Goal: Task Accomplishment & Management: Manage account settings

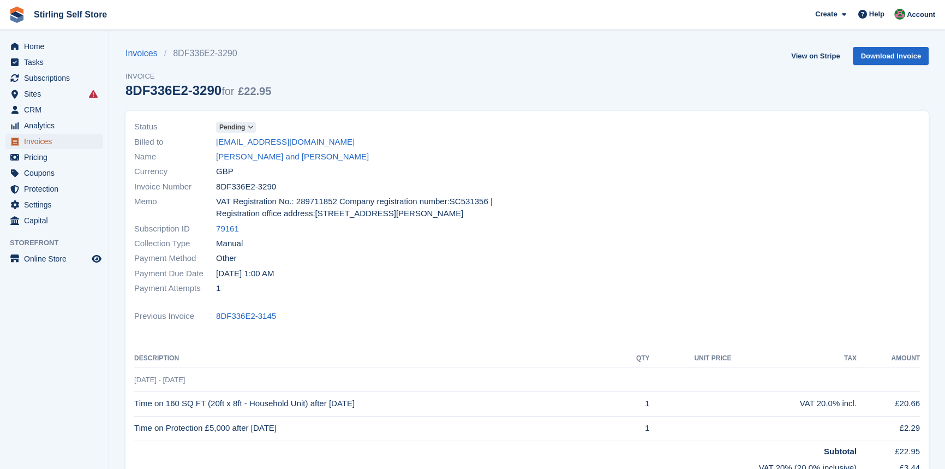
click at [64, 143] on span "Invoices" at bounding box center [56, 141] width 65 height 15
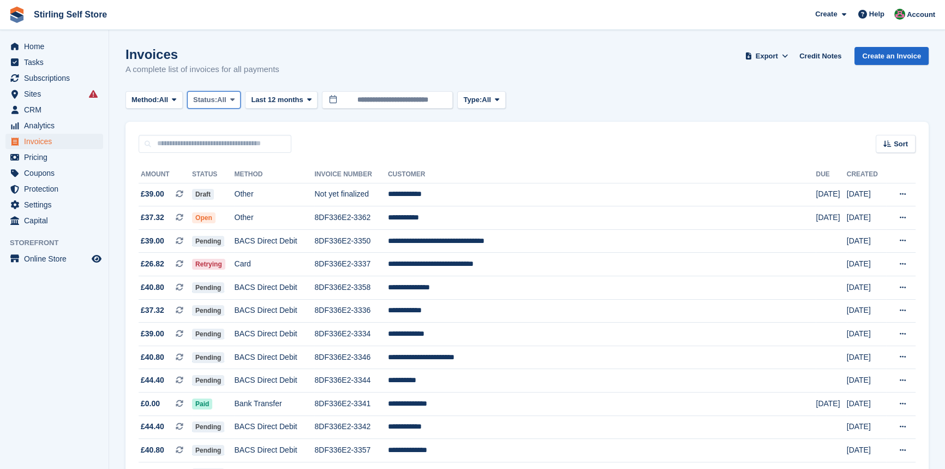
click at [235, 101] on icon at bounding box center [232, 99] width 4 height 7
click at [227, 189] on link "Open" at bounding box center [239, 185] width 95 height 20
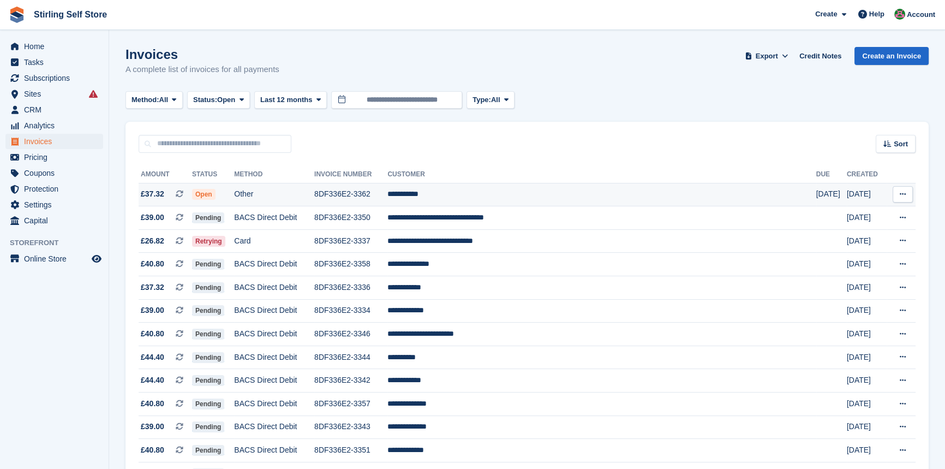
click at [482, 194] on td "**********" at bounding box center [601, 194] width 428 height 23
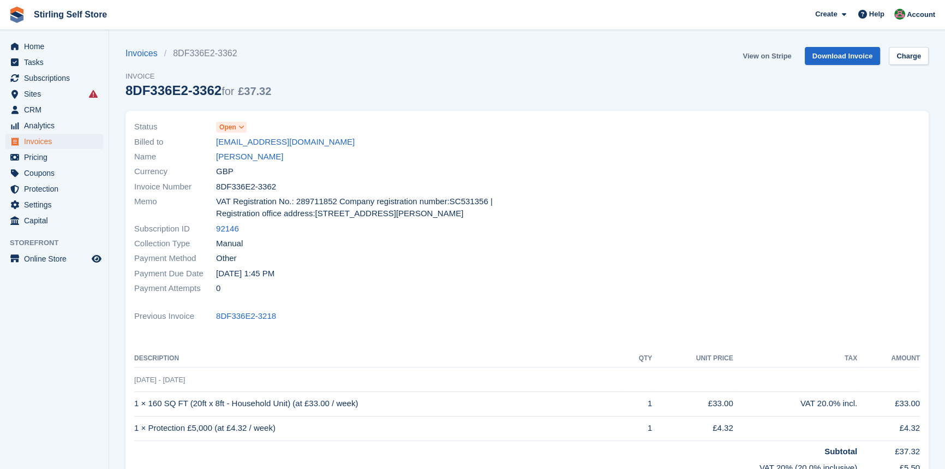
click at [771, 56] on link "View on Stripe" at bounding box center [766, 56] width 57 height 18
drag, startPoint x: 0, startPoint y: 0, endPoint x: 64, endPoint y: 142, distance: 156.3
click at [64, 142] on span "Invoices" at bounding box center [56, 141] width 65 height 15
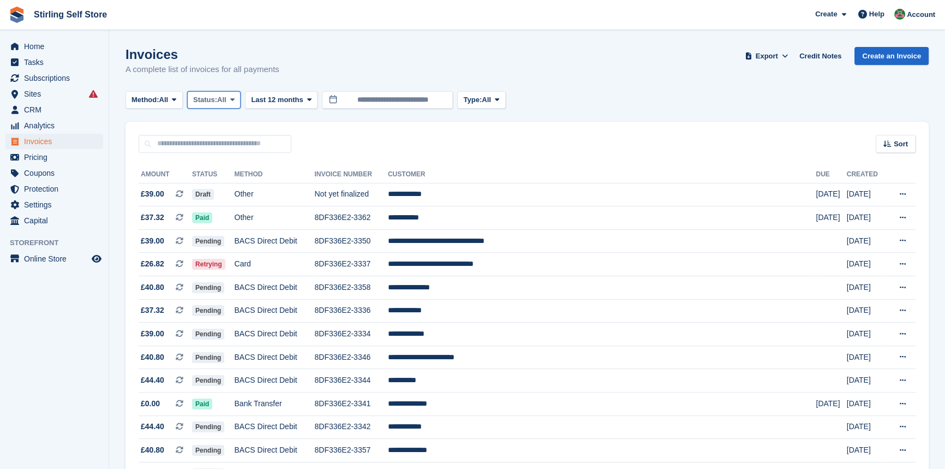
click at [237, 100] on span at bounding box center [232, 99] width 9 height 9
click at [236, 181] on link "Open" at bounding box center [239, 185] width 95 height 20
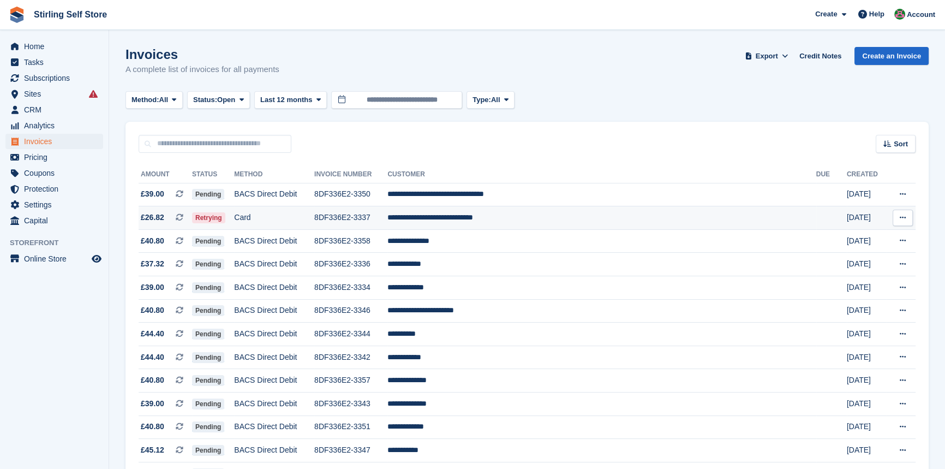
click at [522, 221] on td "**********" at bounding box center [601, 217] width 428 height 23
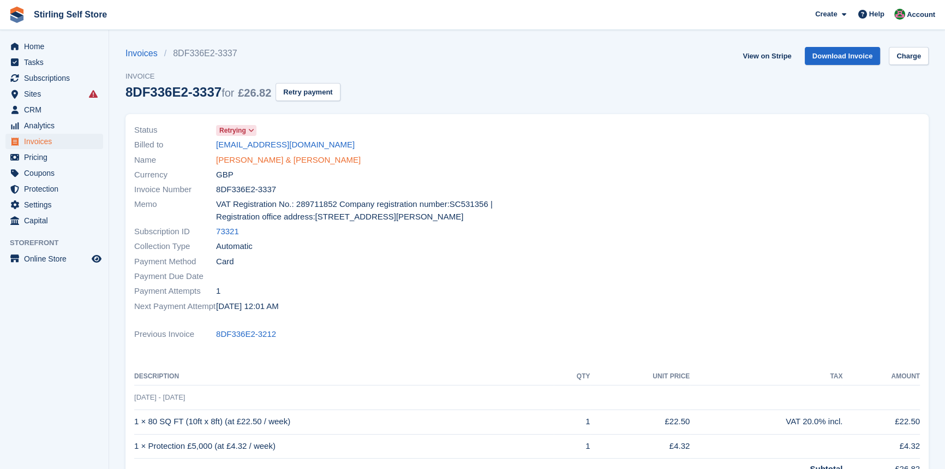
click at [256, 161] on link "Clarinda Morgan & David Collins" at bounding box center [288, 160] width 145 height 13
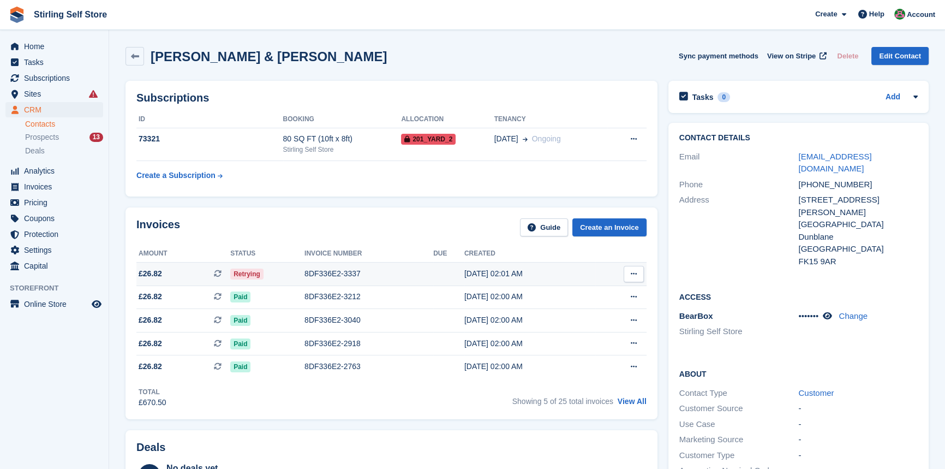
click at [333, 271] on div "8DF336E2-3337" at bounding box center [368, 273] width 129 height 11
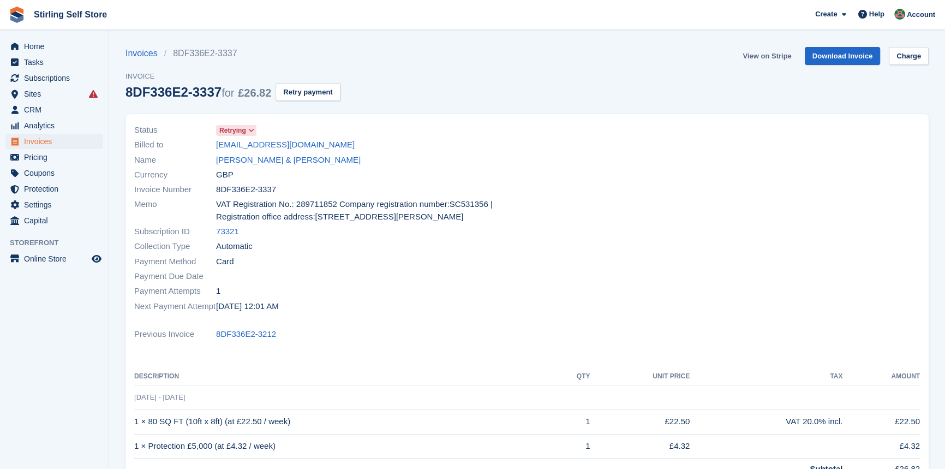
click at [764, 57] on link "View on Stripe" at bounding box center [766, 56] width 57 height 18
click at [52, 143] on span "Invoices" at bounding box center [56, 141] width 65 height 15
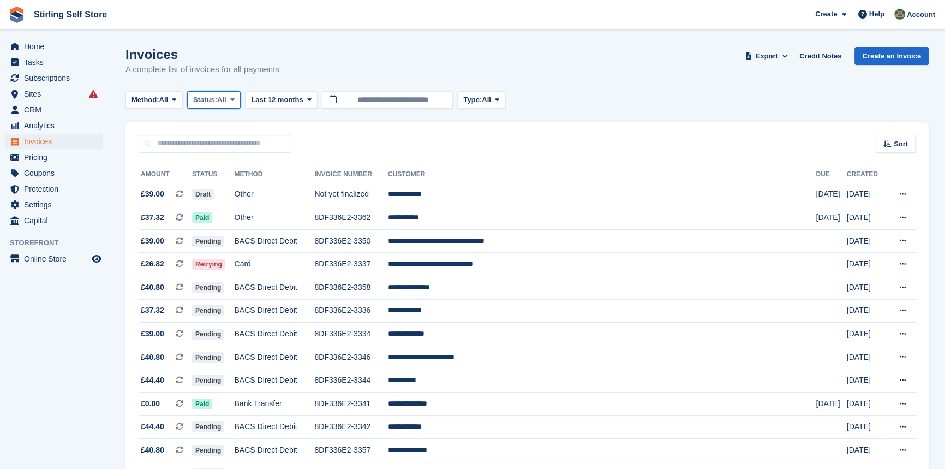
click at [235, 103] on icon at bounding box center [232, 99] width 4 height 7
click at [242, 188] on link "Open" at bounding box center [239, 185] width 95 height 20
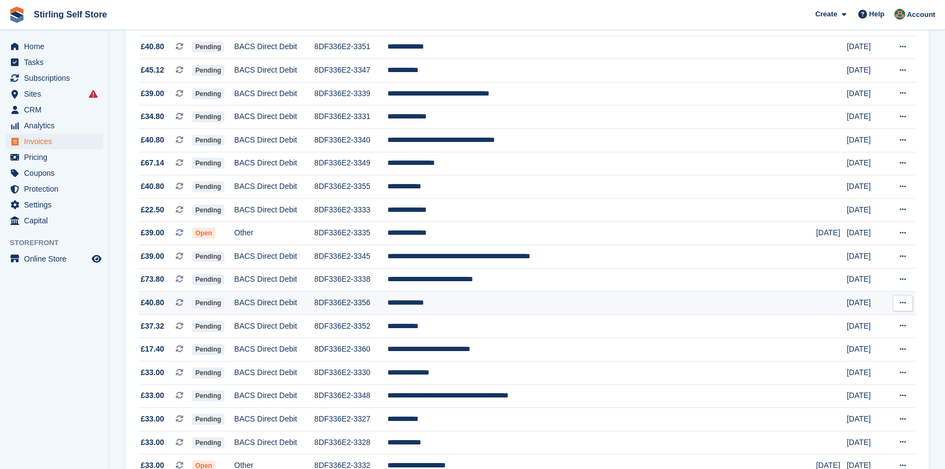
scroll to position [397, 0]
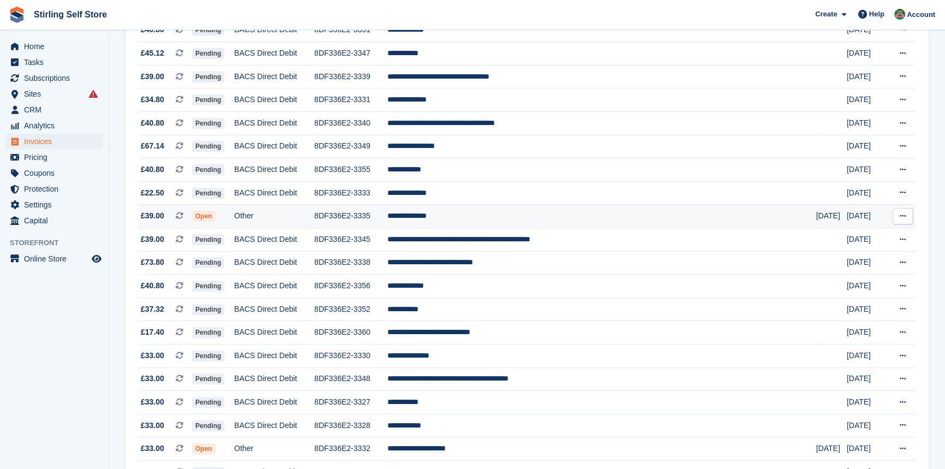
click at [481, 222] on td "**********" at bounding box center [601, 216] width 428 height 23
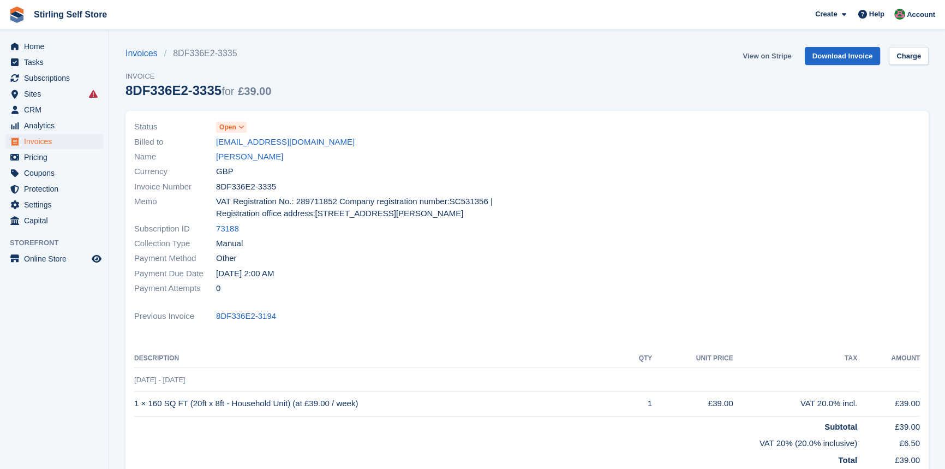
click at [766, 56] on link "View on Stripe" at bounding box center [766, 56] width 57 height 18
click at [61, 139] on span "Invoices" at bounding box center [56, 141] width 65 height 15
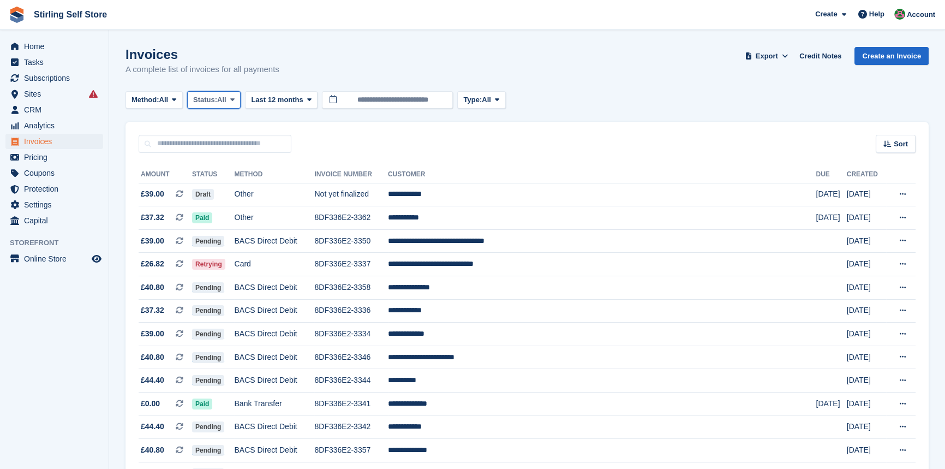
click at [235, 98] on icon at bounding box center [232, 99] width 4 height 7
click at [218, 187] on link "Open" at bounding box center [239, 185] width 95 height 20
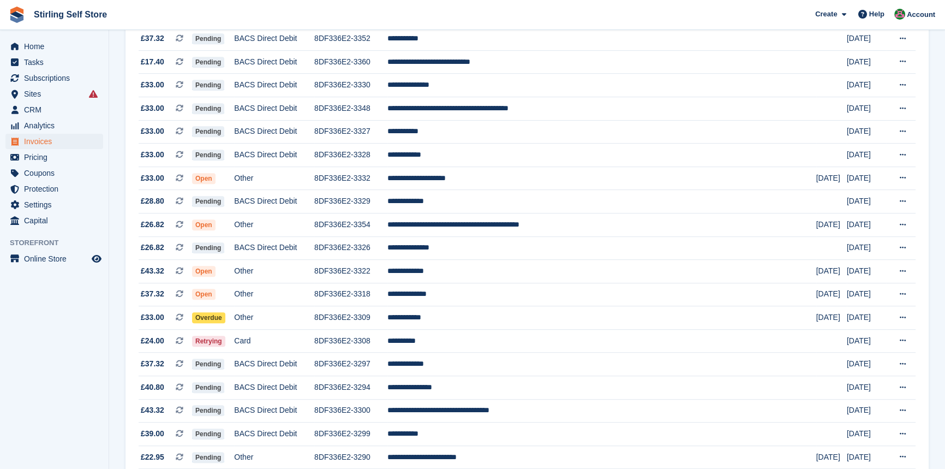
scroll to position [644, 0]
click at [487, 188] on td "**********" at bounding box center [601, 177] width 428 height 23
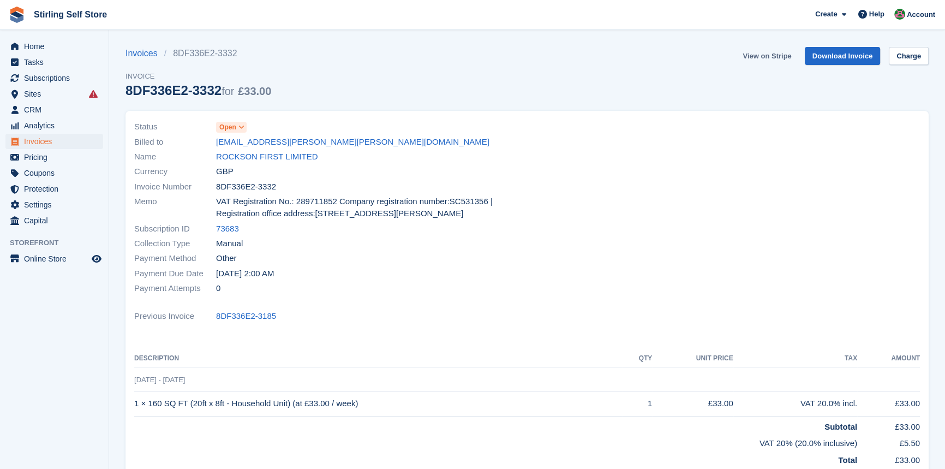
click at [758, 56] on link "View on Stripe" at bounding box center [766, 56] width 57 height 18
click at [53, 145] on span "Invoices" at bounding box center [56, 141] width 65 height 15
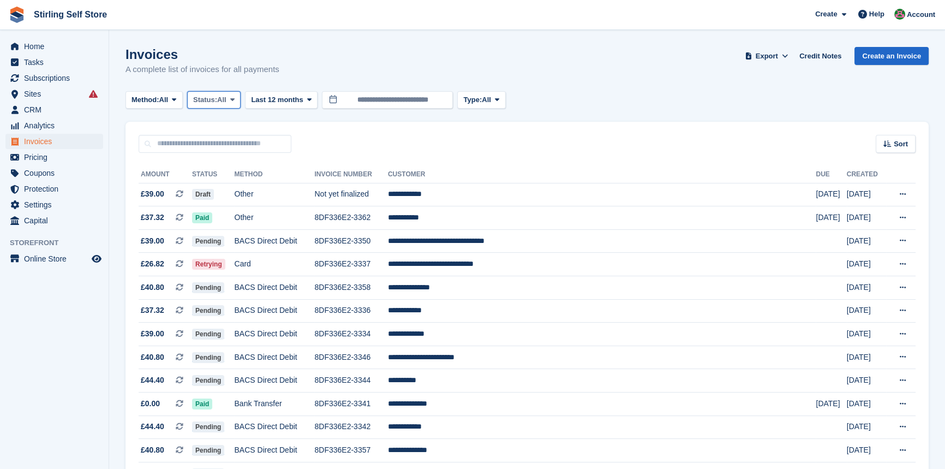
click at [233, 97] on icon at bounding box center [232, 99] width 4 height 7
click at [233, 183] on link "Open" at bounding box center [239, 185] width 95 height 20
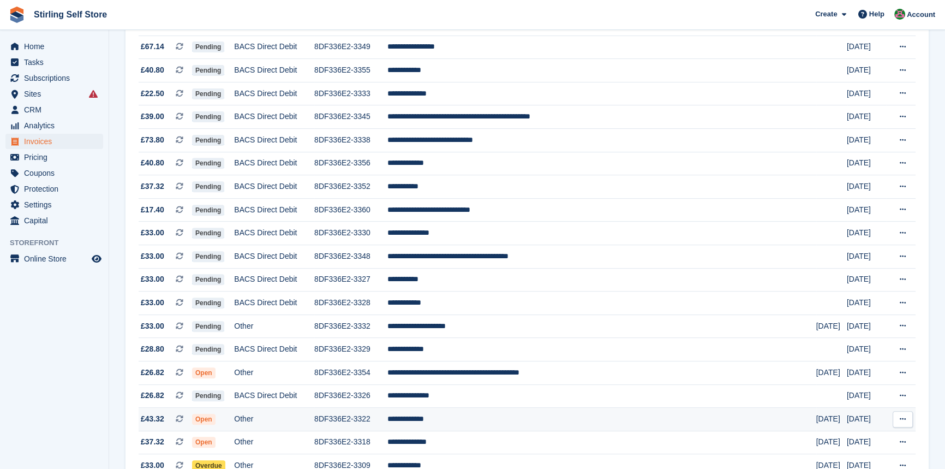
scroll to position [644, 0]
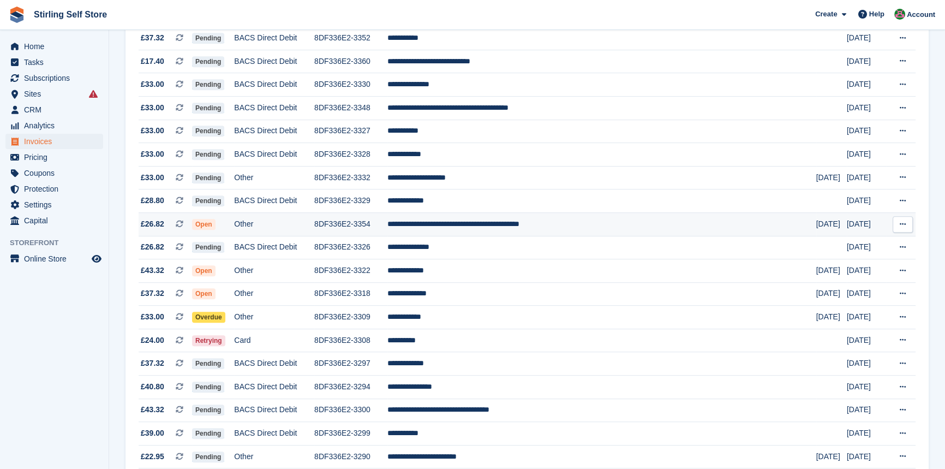
click at [500, 236] on td "**********" at bounding box center [601, 223] width 428 height 23
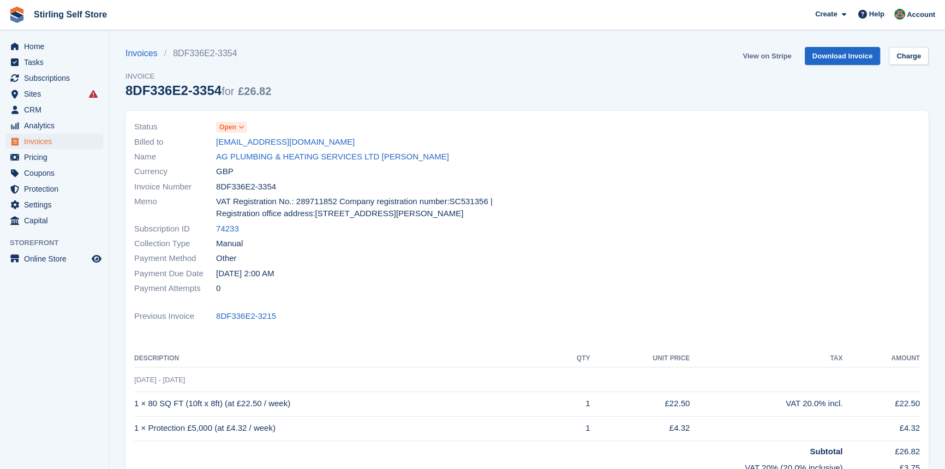
click at [764, 60] on link "View on Stripe" at bounding box center [766, 56] width 57 height 18
click at [63, 143] on span "Invoices" at bounding box center [56, 141] width 65 height 15
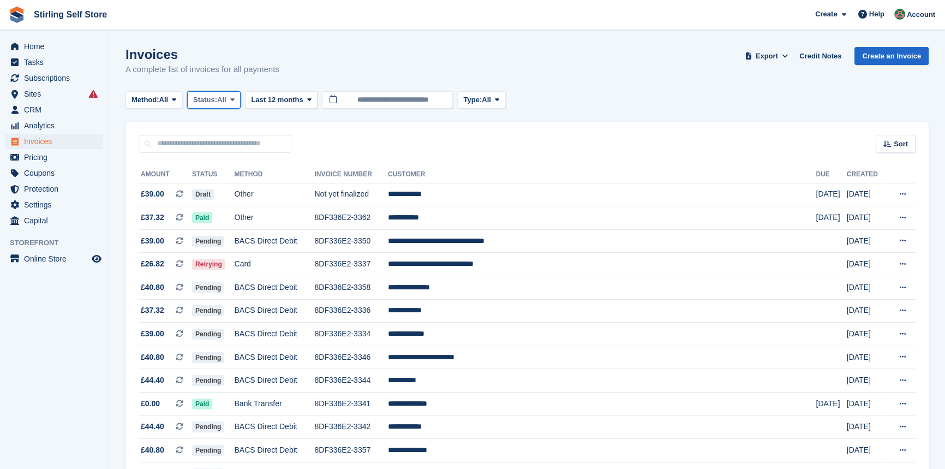
click at [226, 96] on span "All" at bounding box center [221, 99] width 9 height 11
click at [223, 184] on link "Open" at bounding box center [239, 185] width 95 height 20
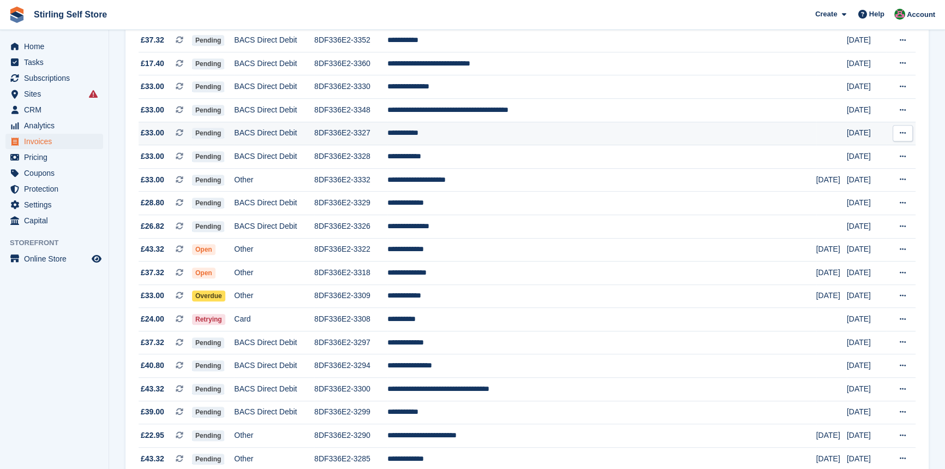
scroll to position [694, 0]
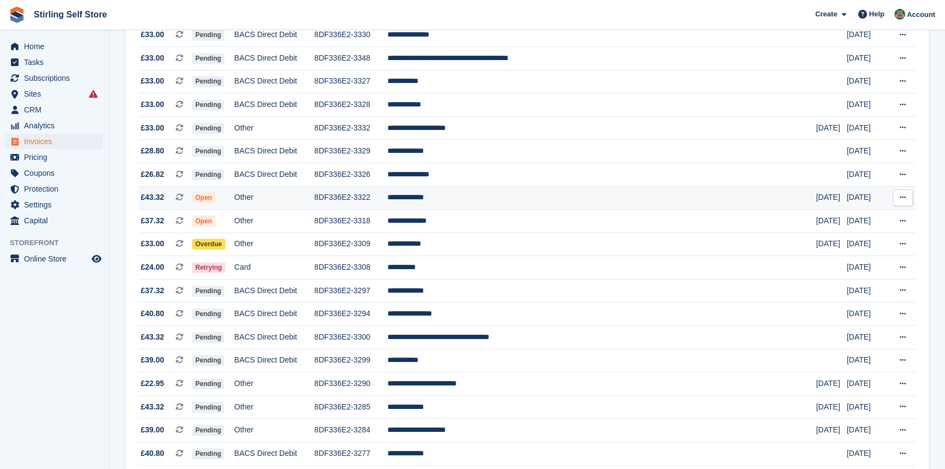
click at [495, 207] on td "**********" at bounding box center [601, 197] width 428 height 23
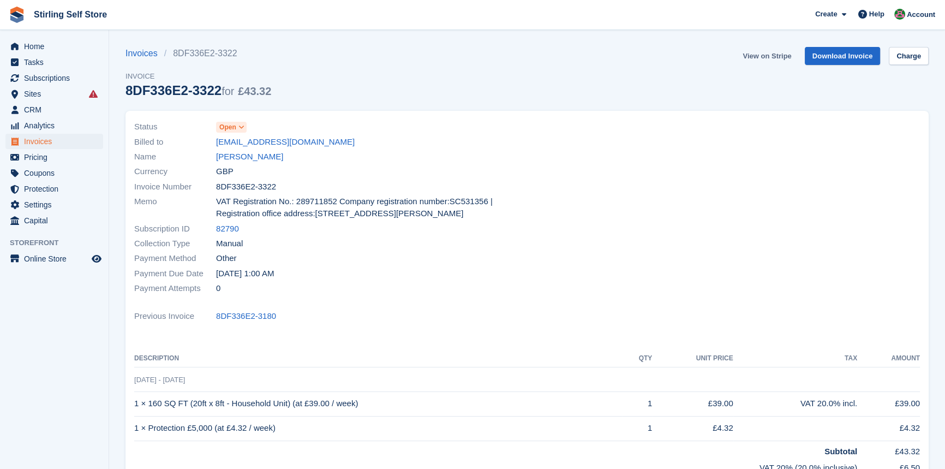
click at [768, 56] on link "View on Stripe" at bounding box center [766, 56] width 57 height 18
click at [64, 147] on span "Invoices" at bounding box center [56, 141] width 65 height 15
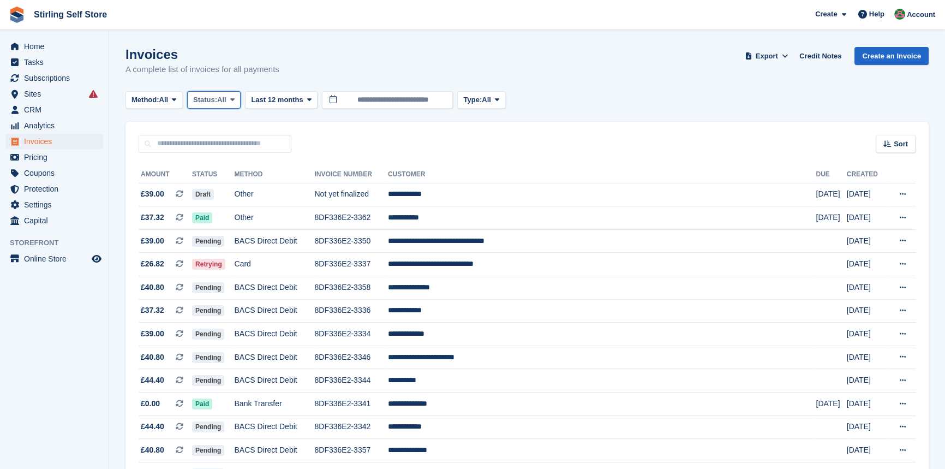
click at [237, 98] on span at bounding box center [232, 99] width 9 height 9
click at [238, 180] on link "Open" at bounding box center [239, 185] width 95 height 20
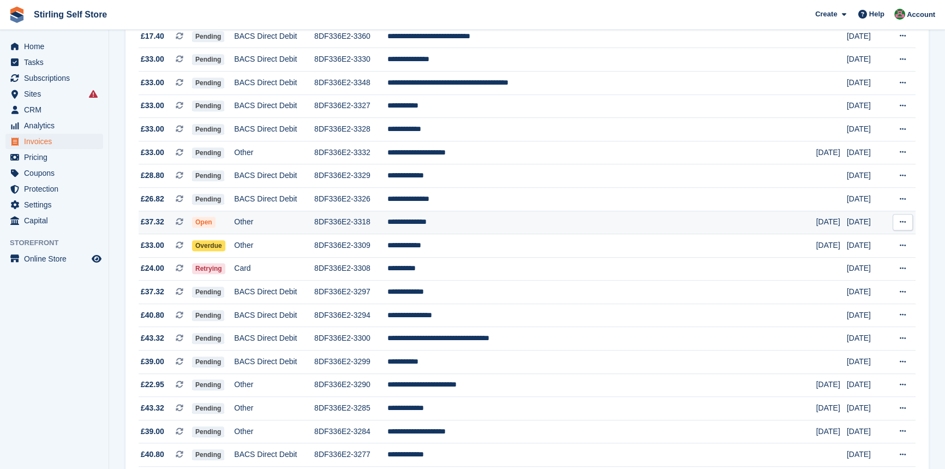
scroll to position [694, 0]
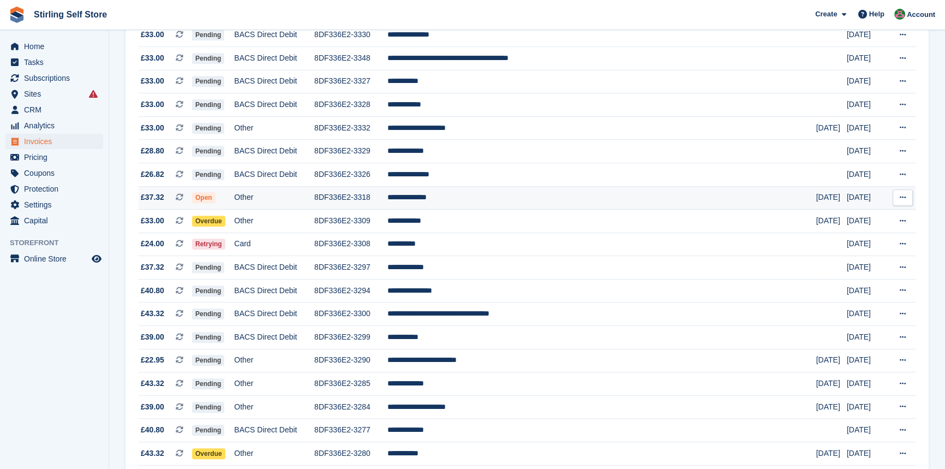
click at [483, 207] on td "**********" at bounding box center [601, 197] width 428 height 23
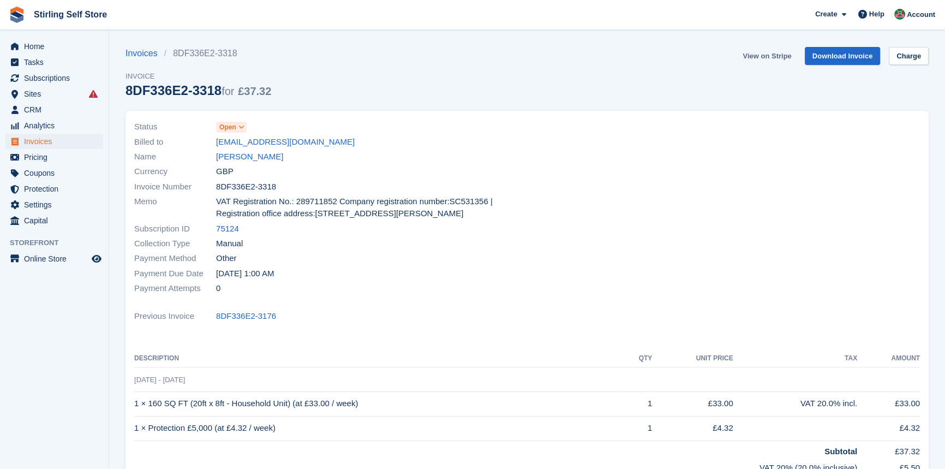
click at [762, 56] on link "View on Stripe" at bounding box center [766, 56] width 57 height 18
click at [69, 143] on span "Invoices" at bounding box center [56, 141] width 65 height 15
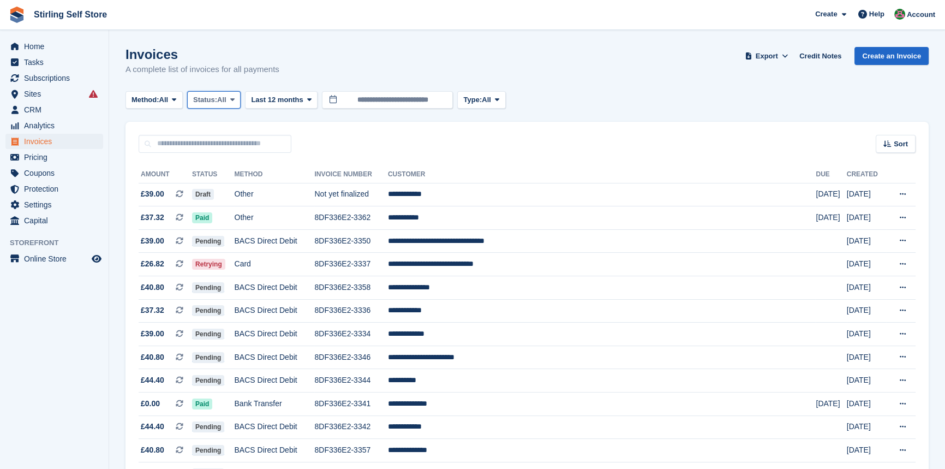
click at [237, 97] on span at bounding box center [232, 99] width 9 height 9
click at [241, 186] on link "Open" at bounding box center [239, 185] width 95 height 20
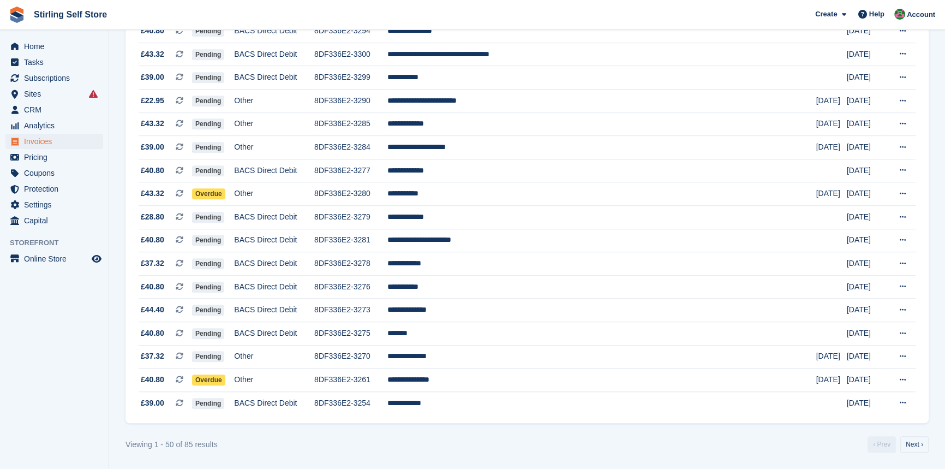
scroll to position [942, 0]
click at [474, 196] on td "**********" at bounding box center [601, 193] width 428 height 23
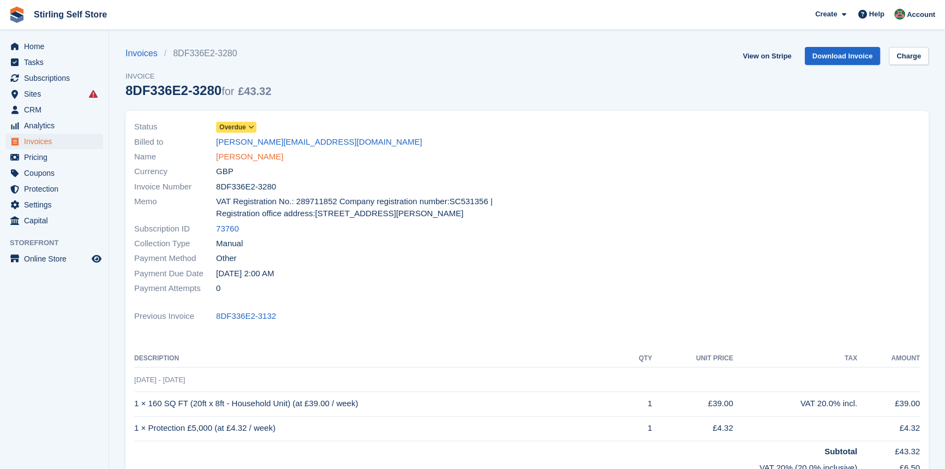
drag, startPoint x: 240, startPoint y: 155, endPoint x: 288, endPoint y: 170, distance: 50.6
click at [240, 155] on link "[PERSON_NAME]" at bounding box center [249, 157] width 67 height 13
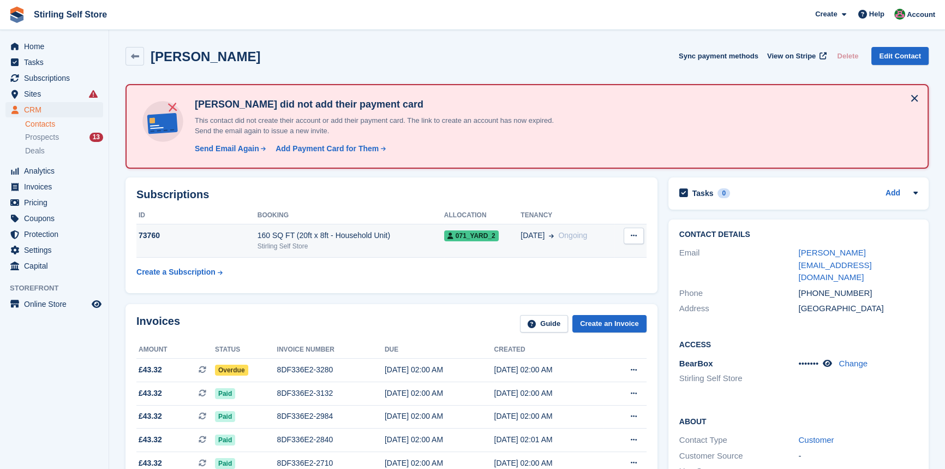
scroll to position [148, 0]
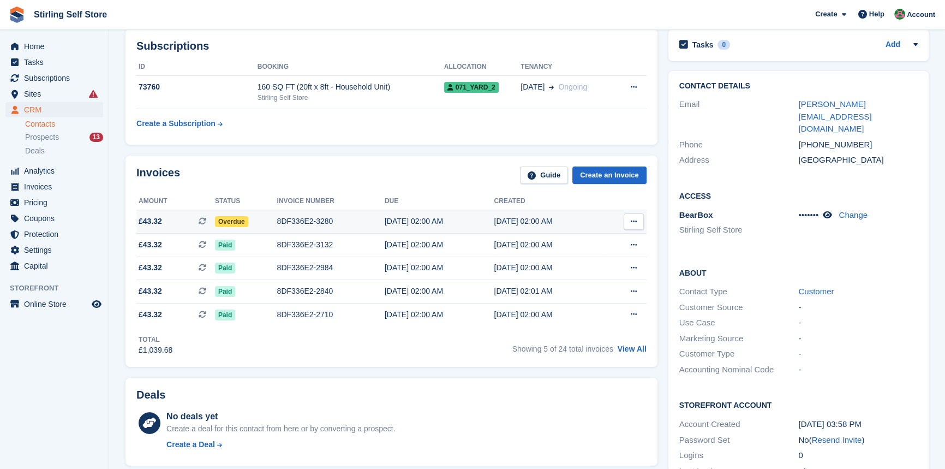
click at [296, 221] on div "8DF336E2-3280" at bounding box center [330, 220] width 107 height 11
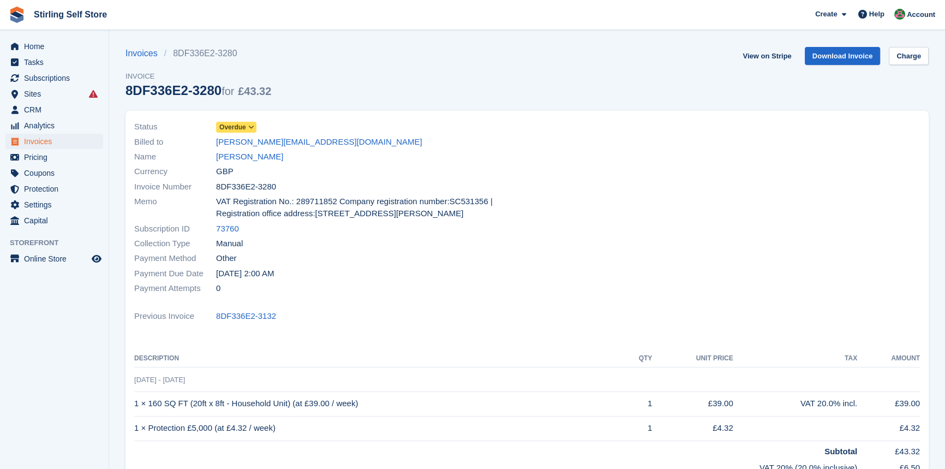
click at [255, 129] on span at bounding box center [251, 127] width 9 height 9
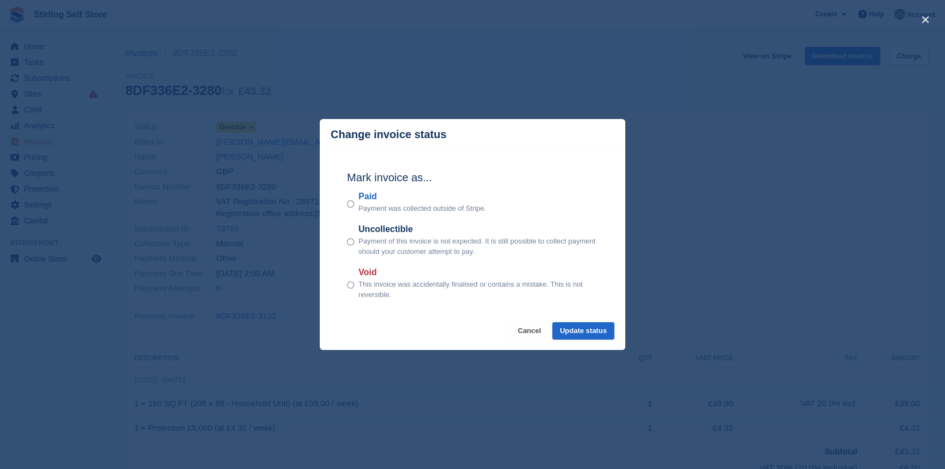
click at [531, 327] on button "Cancel" at bounding box center [529, 331] width 39 height 18
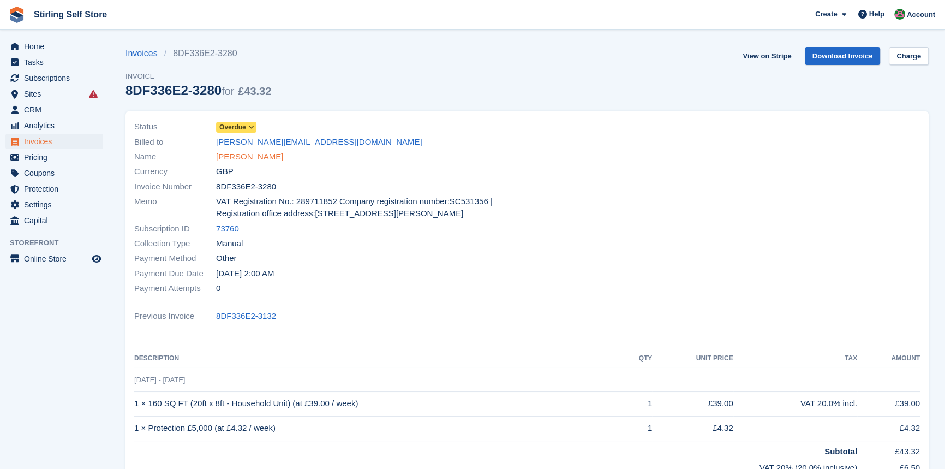
click at [244, 157] on link "Stuart Mair" at bounding box center [249, 157] width 67 height 13
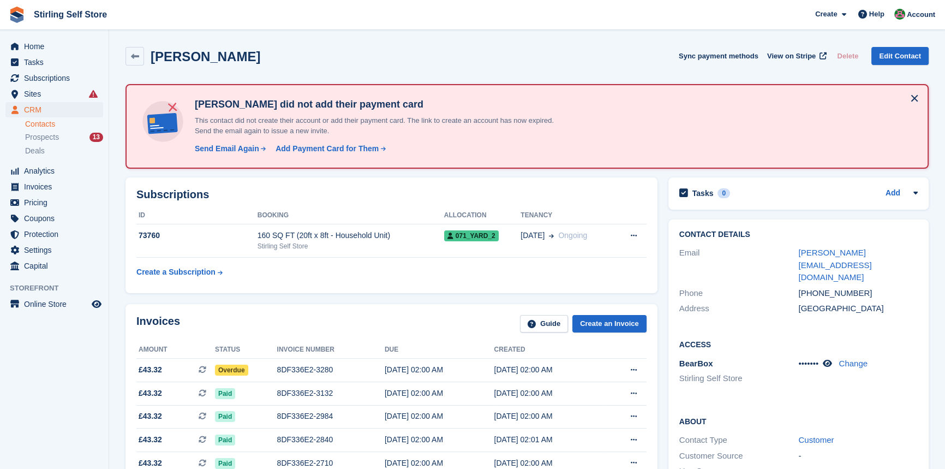
drag, startPoint x: 288, startPoint y: 368, endPoint x: 405, endPoint y: 327, distance: 123.5
click at [289, 368] on div "8DF336E2-3280" at bounding box center [330, 369] width 107 height 11
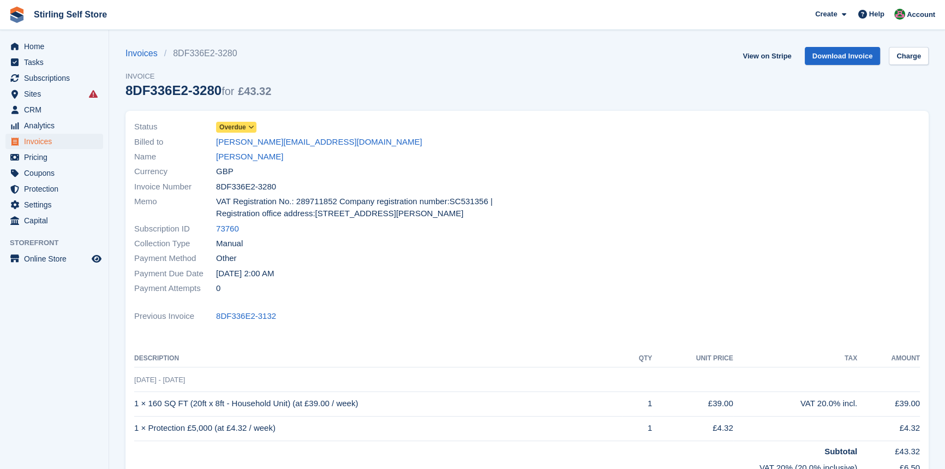
click at [253, 129] on icon at bounding box center [251, 127] width 6 height 7
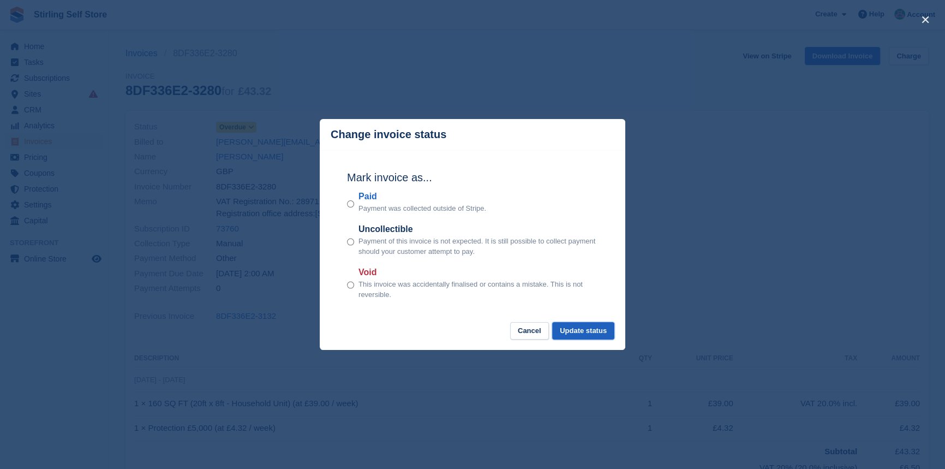
click at [585, 326] on button "Update status" at bounding box center [583, 331] width 62 height 18
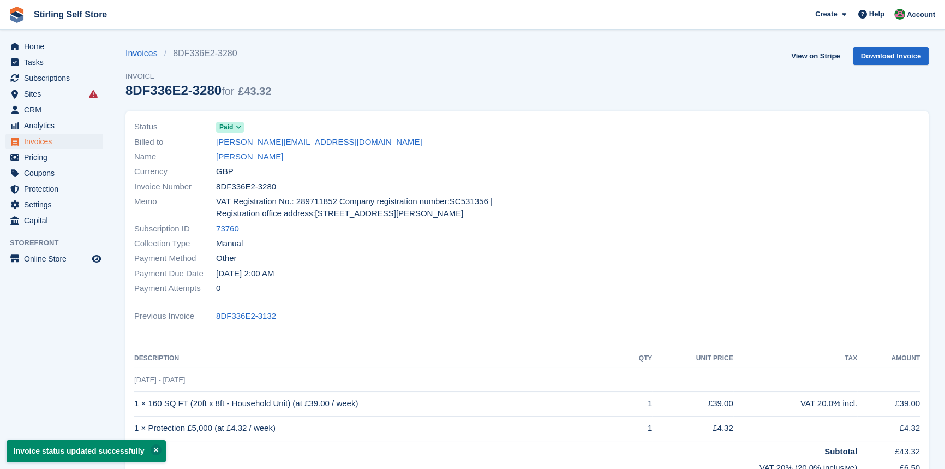
click at [768, 55] on div "Invoices 8DF336E2-3280 Invoice 8DF336E2-3280 for £43.32 View on Stripe Download…" at bounding box center [526, 79] width 803 height 64
click at [816, 52] on link "View on Stripe" at bounding box center [815, 56] width 57 height 18
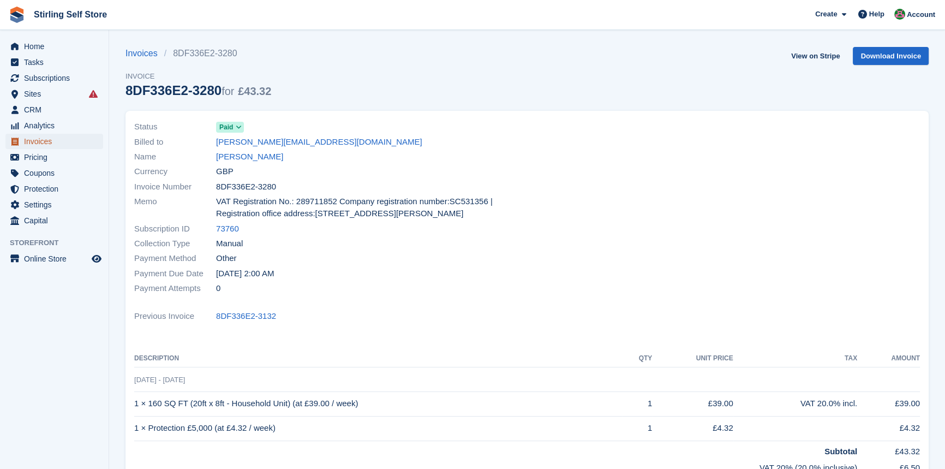
click at [39, 142] on span "Invoices" at bounding box center [56, 141] width 65 height 15
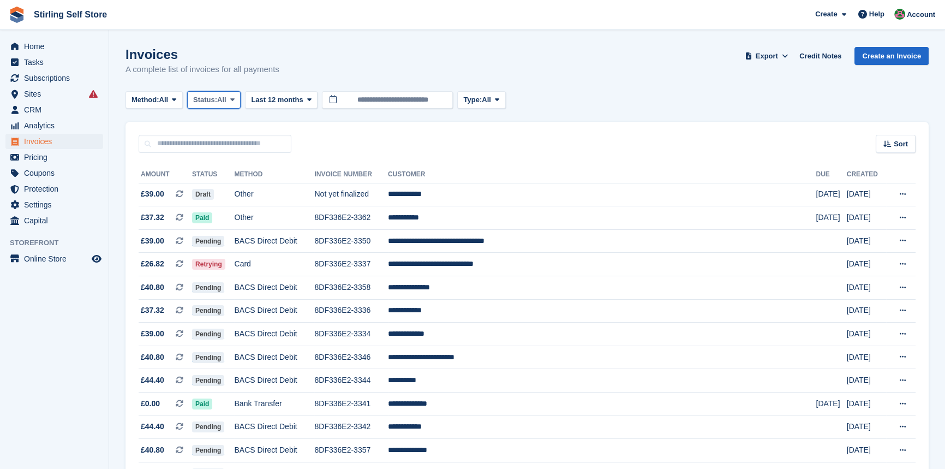
click at [235, 99] on icon at bounding box center [232, 99] width 4 height 7
click at [223, 188] on link "Open" at bounding box center [239, 185] width 95 height 20
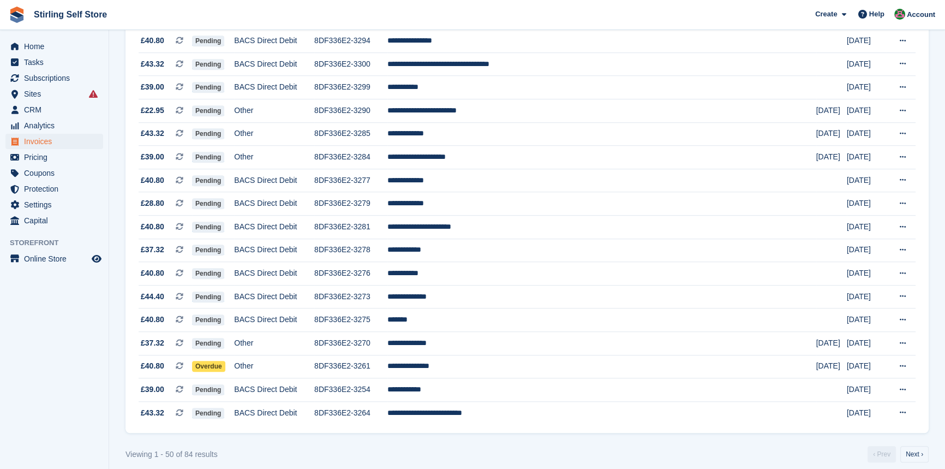
scroll to position [947, 0]
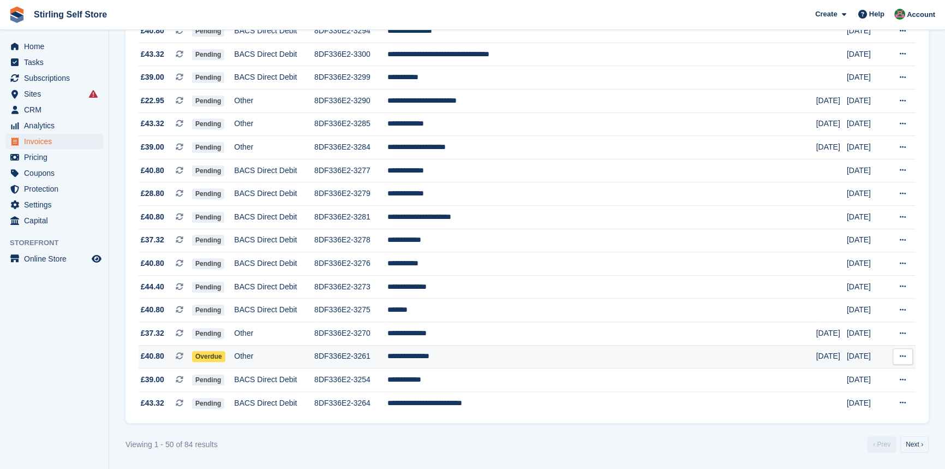
click at [479, 357] on td "**********" at bounding box center [601, 356] width 428 height 23
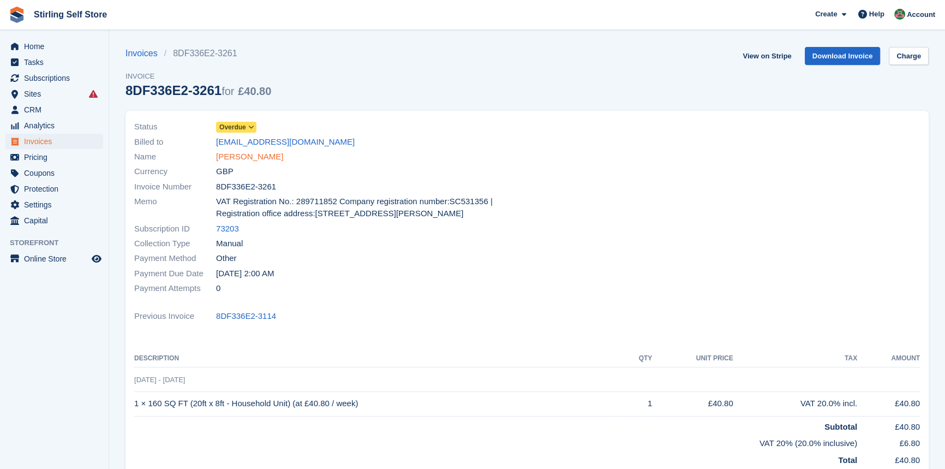
click at [254, 158] on link "[PERSON_NAME]" at bounding box center [249, 157] width 67 height 13
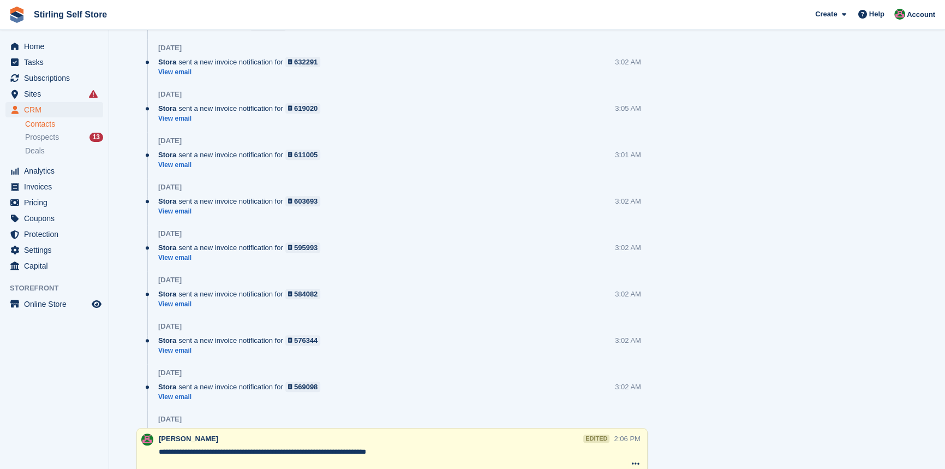
scroll to position [1386, 0]
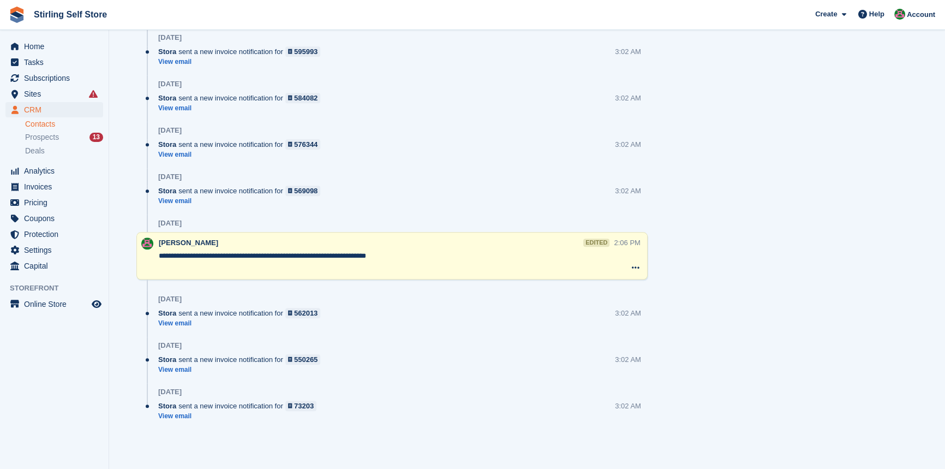
click at [426, 253] on textarea "**********" at bounding box center [386, 261] width 455 height 22
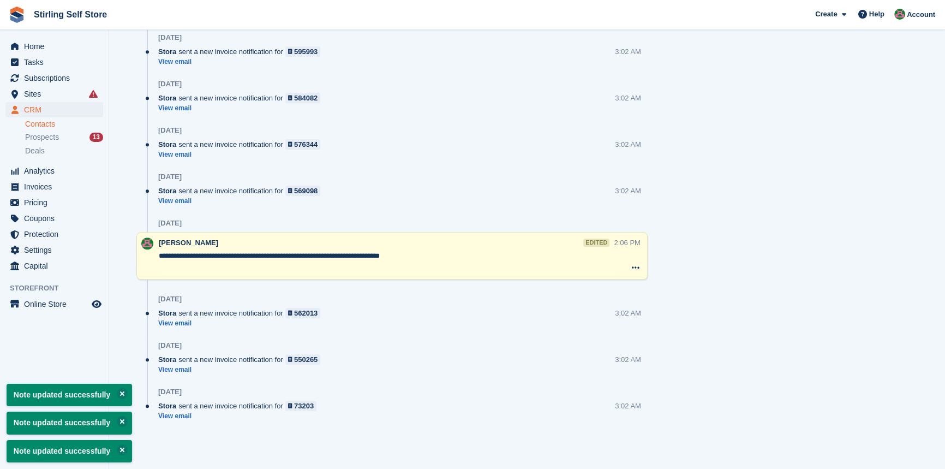
type textarea "**********"
click at [471, 373] on div "Stora sent a new invoice notification for 550265 View email 3:02 AM" at bounding box center [402, 368] width 489 height 29
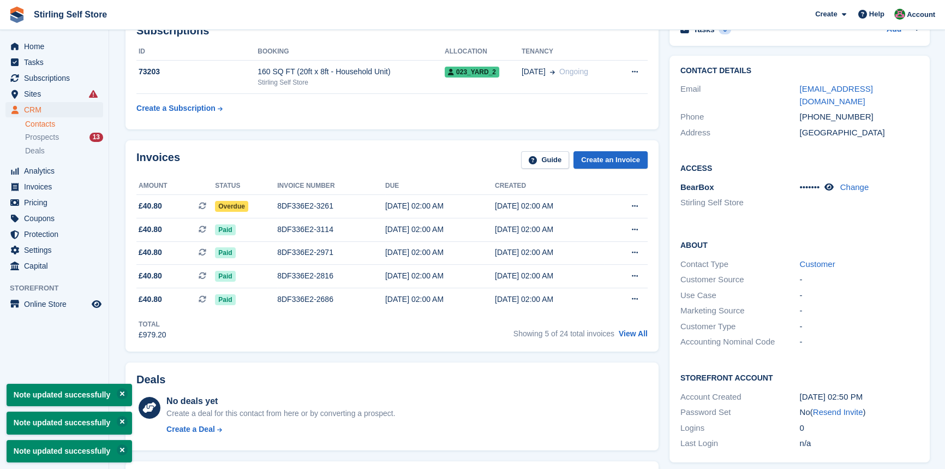
scroll to position [47, 0]
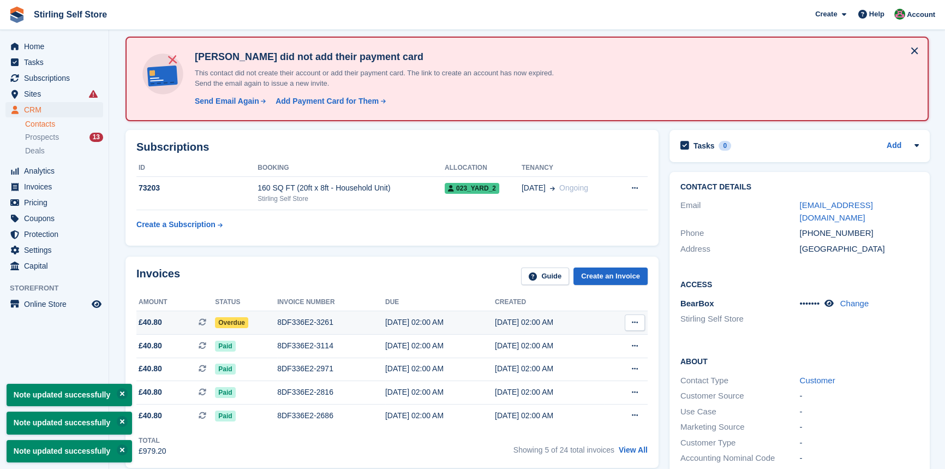
click at [308, 319] on div "8DF336E2-3261" at bounding box center [331, 321] width 108 height 11
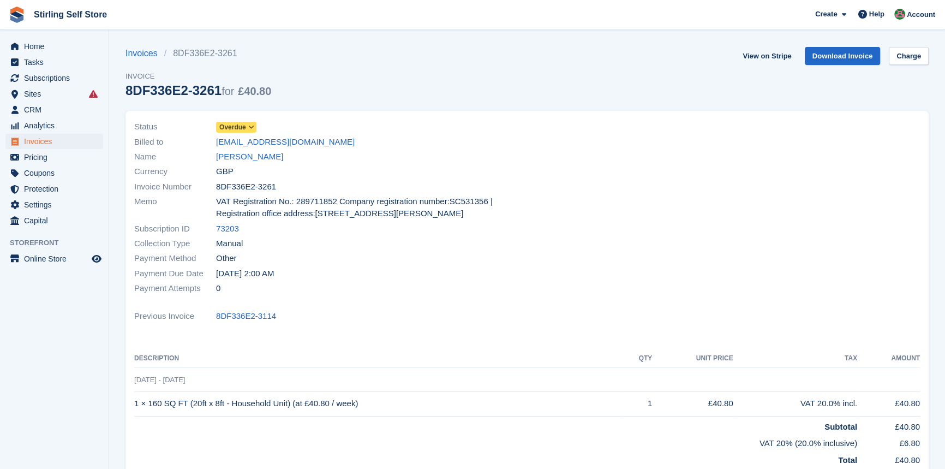
click at [250, 125] on icon at bounding box center [251, 127] width 6 height 7
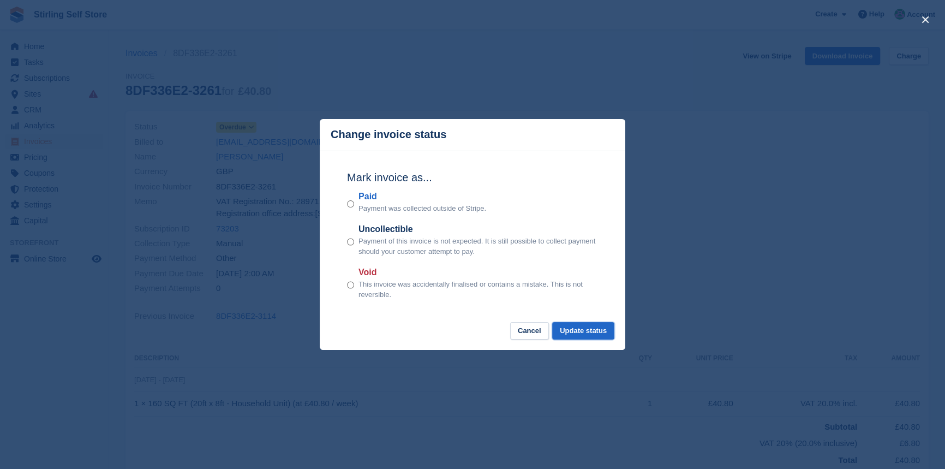
drag, startPoint x: 583, startPoint y: 332, endPoint x: 611, endPoint y: 292, distance: 48.6
click at [583, 332] on button "Update status" at bounding box center [583, 331] width 62 height 18
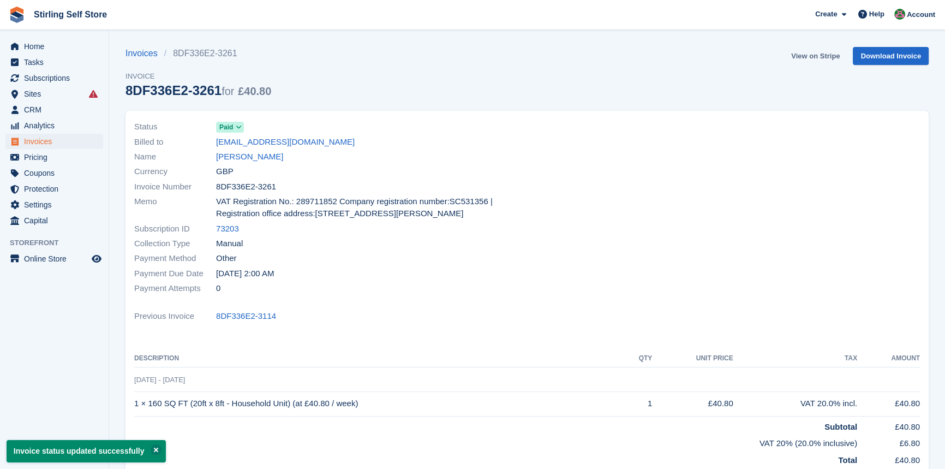
click at [810, 53] on link "View on Stripe" at bounding box center [815, 56] width 57 height 18
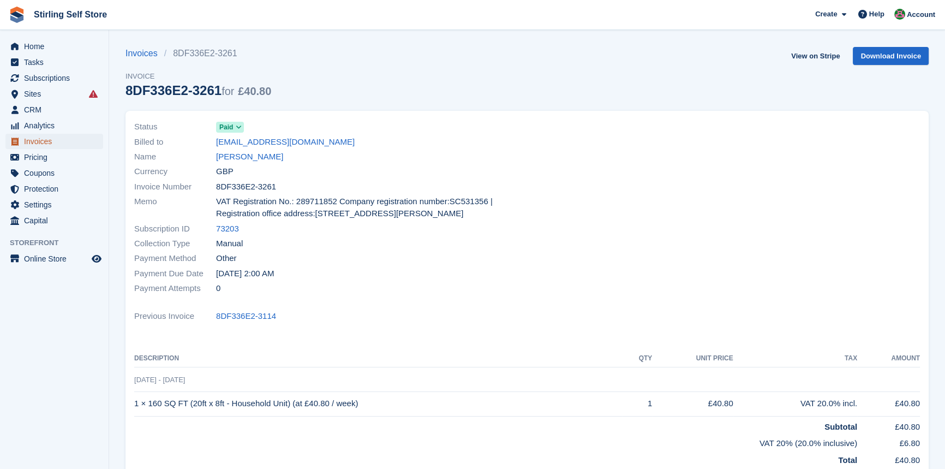
click at [51, 141] on span "Invoices" at bounding box center [56, 141] width 65 height 15
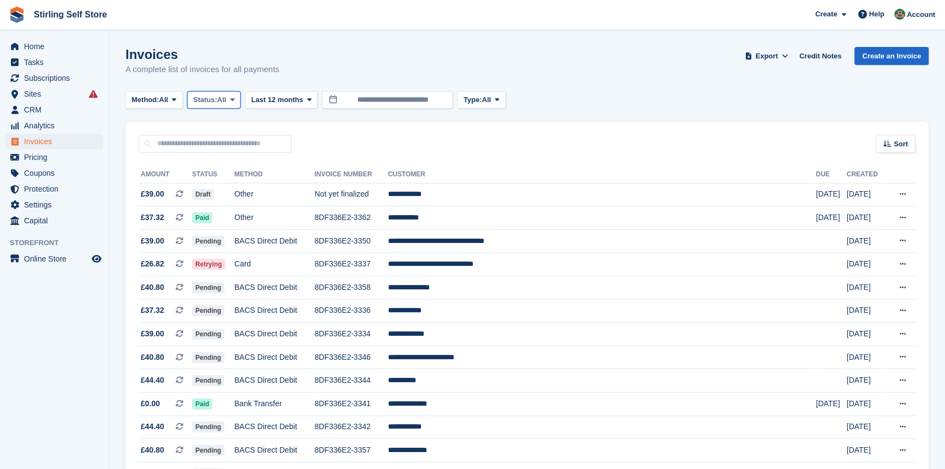
click at [231, 99] on span at bounding box center [232, 99] width 9 height 9
click at [233, 182] on link "Open" at bounding box center [239, 185] width 95 height 20
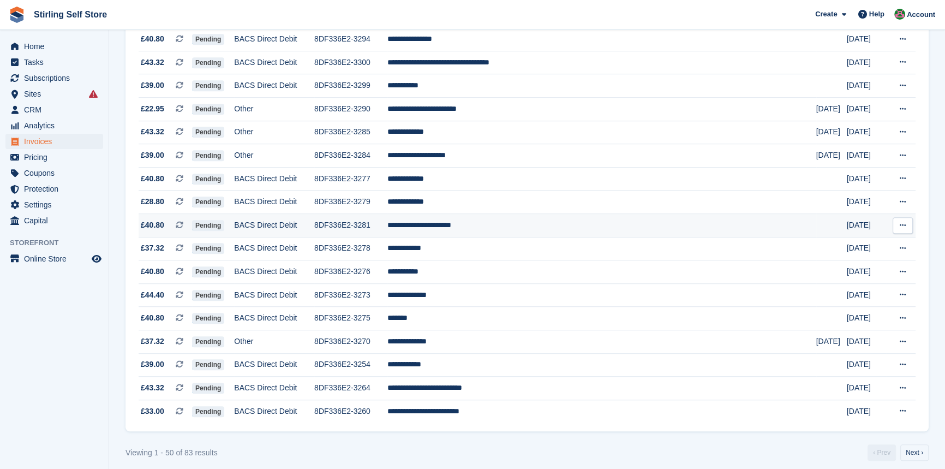
scroll to position [947, 0]
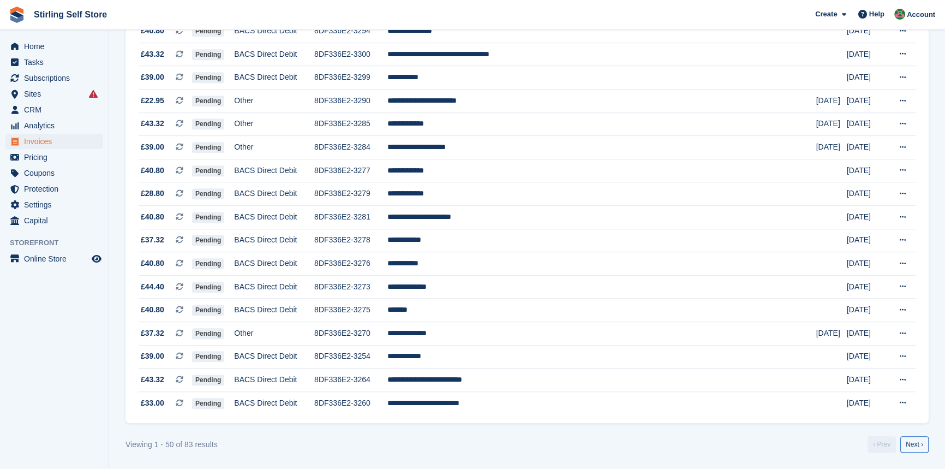
drag, startPoint x: 917, startPoint y: 445, endPoint x: 855, endPoint y: 399, distance: 76.7
click at [916, 445] on link "Next ›" at bounding box center [914, 444] width 28 height 16
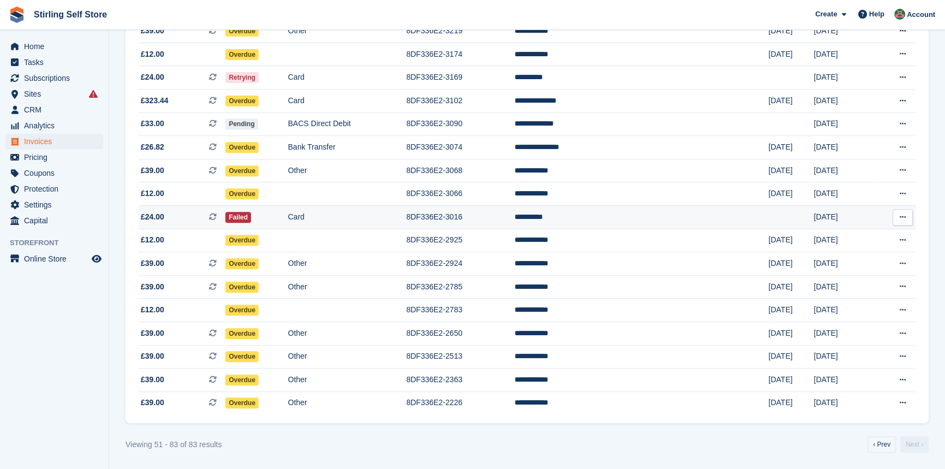
scroll to position [546, 0]
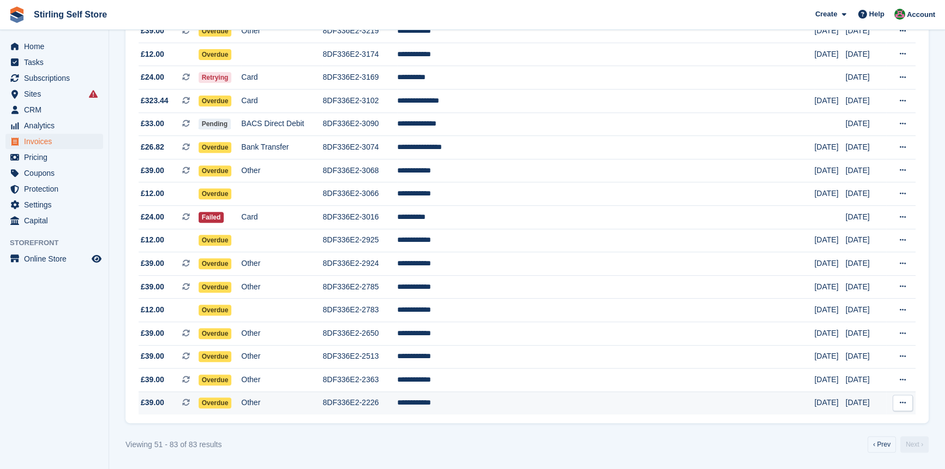
click at [496, 404] on td "**********" at bounding box center [605, 402] width 417 height 23
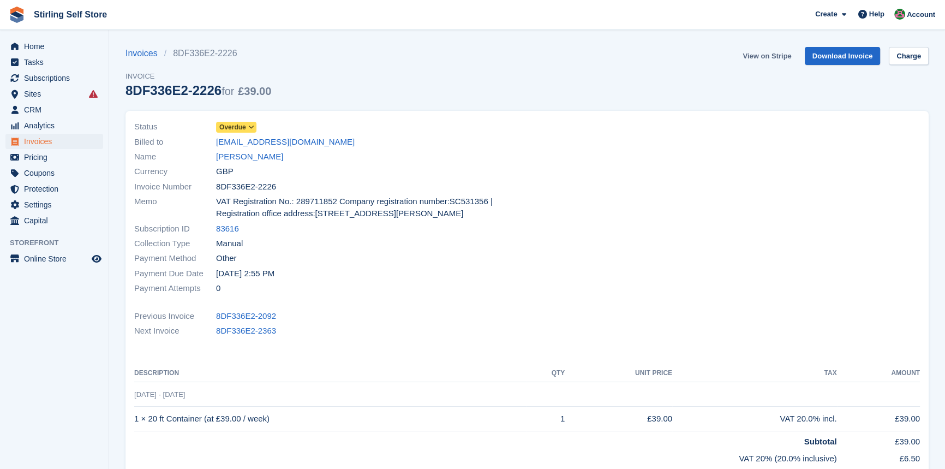
click at [759, 53] on link "View on Stripe" at bounding box center [766, 56] width 57 height 18
click at [250, 152] on link "Godwin Ekong" at bounding box center [249, 157] width 67 height 13
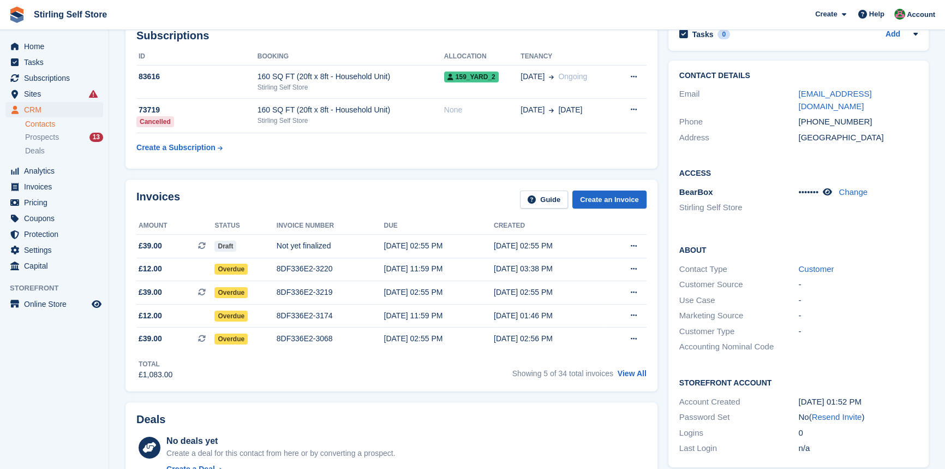
scroll to position [297, 0]
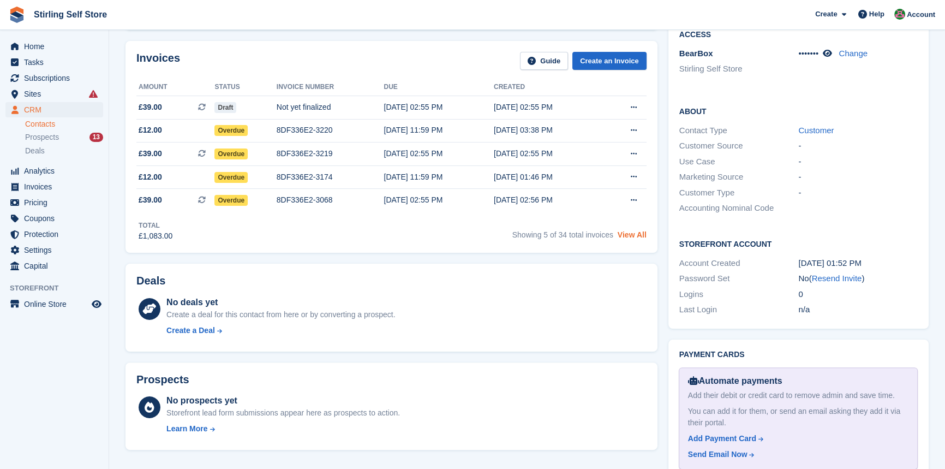
click at [637, 237] on link "View All" at bounding box center [632, 234] width 29 height 9
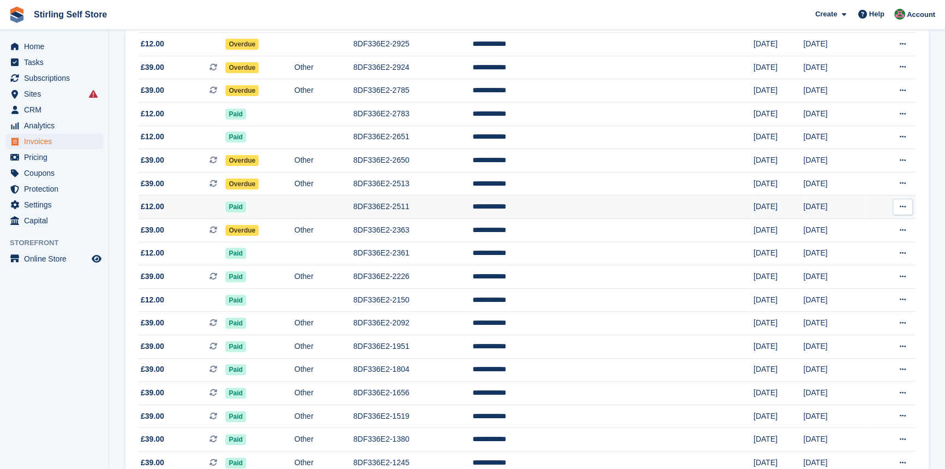
scroll to position [272, 0]
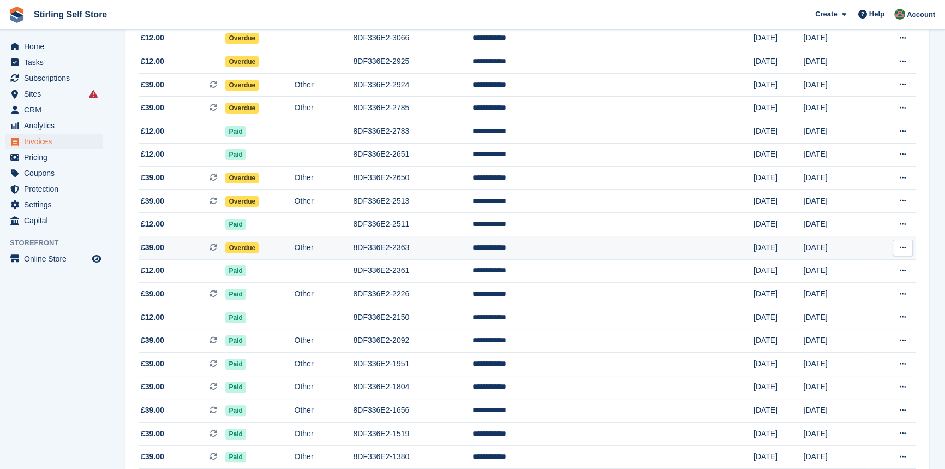
click at [288, 251] on td "Overdue" at bounding box center [259, 247] width 69 height 23
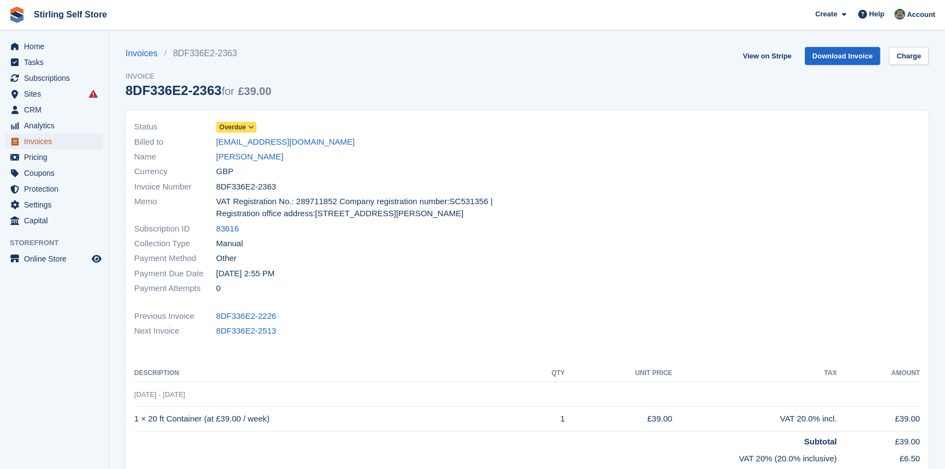
click at [60, 140] on span "Invoices" at bounding box center [56, 141] width 65 height 15
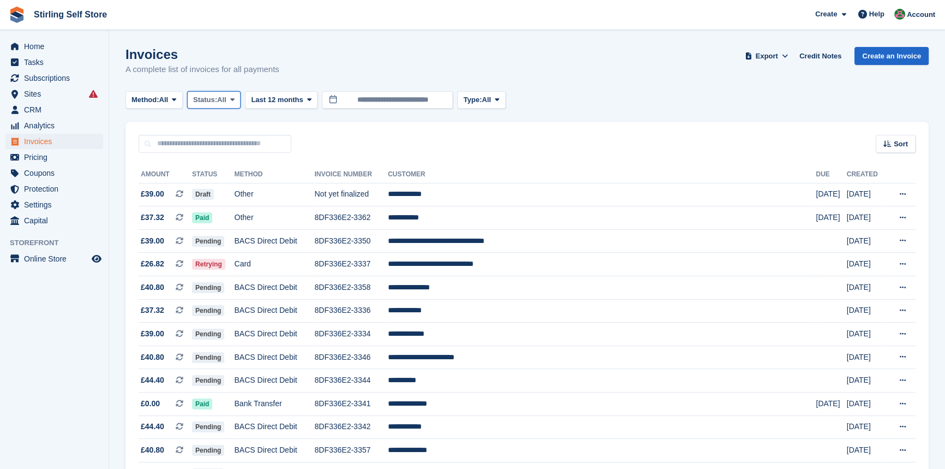
click at [232, 99] on span at bounding box center [232, 99] width 9 height 9
click at [223, 188] on link "Open" at bounding box center [239, 185] width 95 height 20
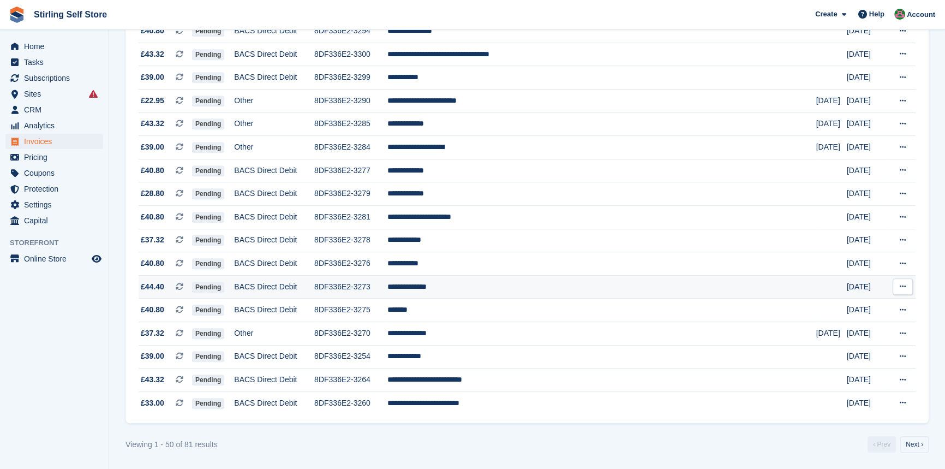
scroll to position [947, 0]
click at [920, 445] on link "Next ›" at bounding box center [914, 444] width 28 height 16
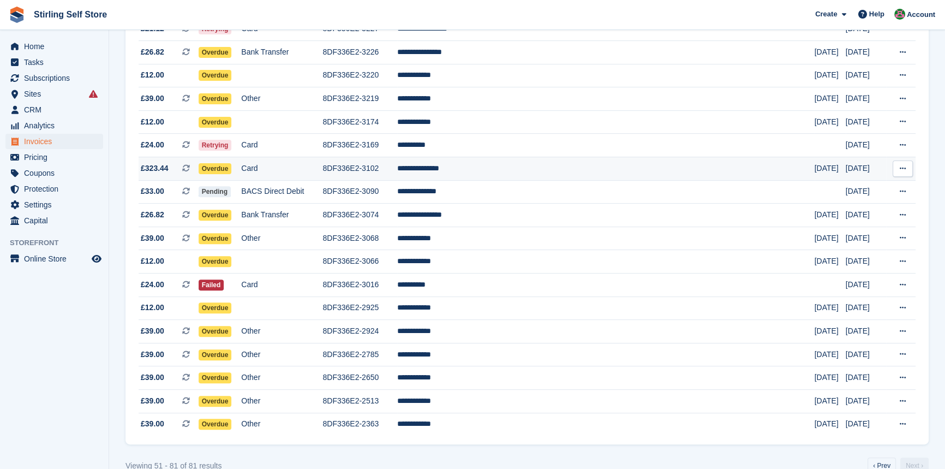
scroll to position [450, 0]
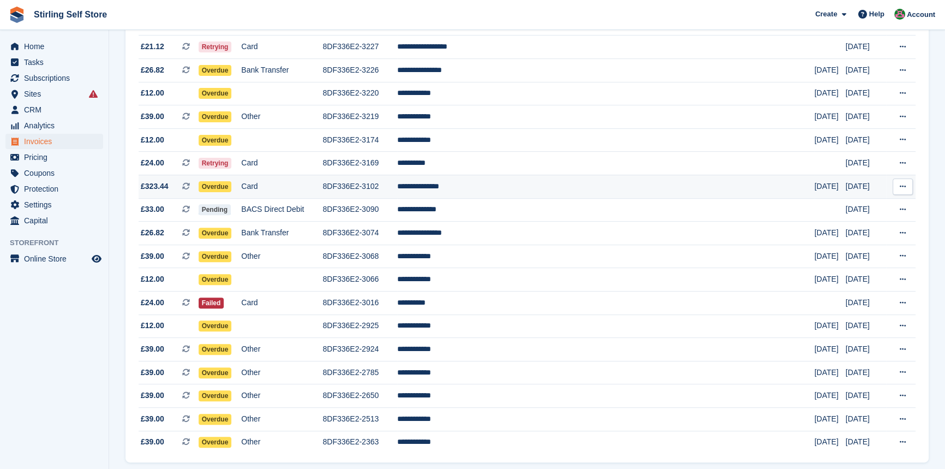
click at [509, 191] on td "**********" at bounding box center [605, 186] width 417 height 23
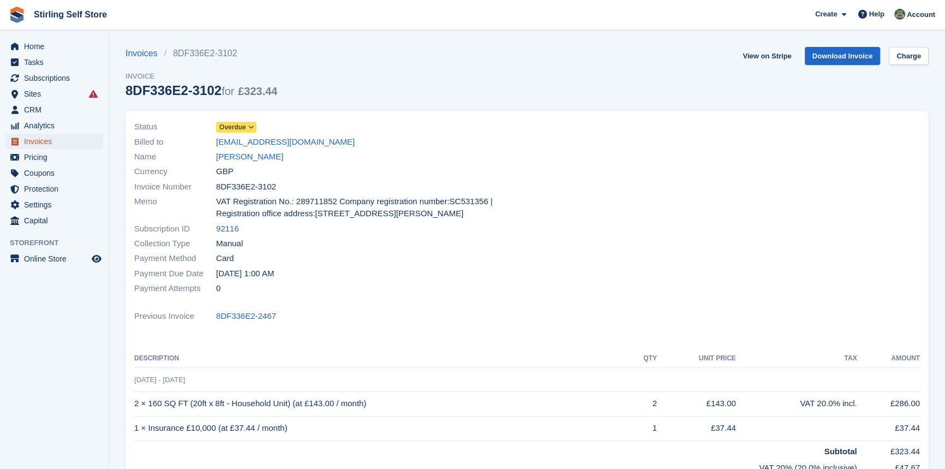
click at [54, 142] on span "Invoices" at bounding box center [56, 141] width 65 height 15
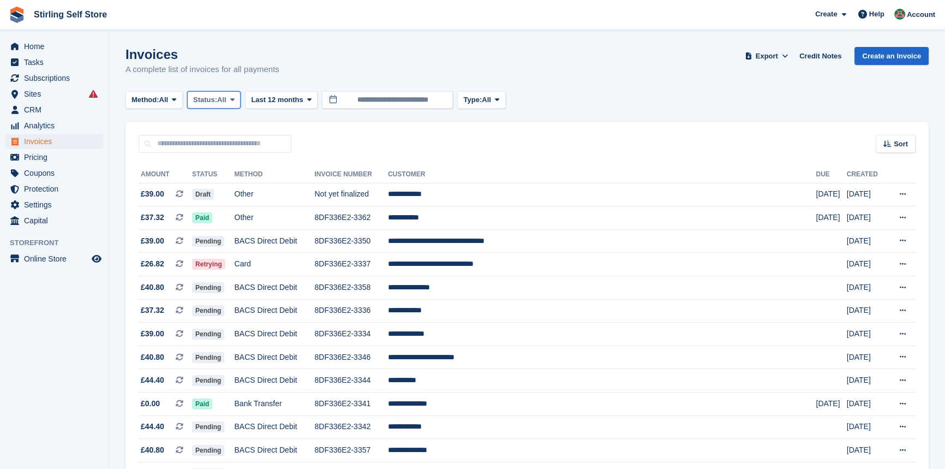
click at [234, 101] on icon at bounding box center [232, 99] width 4 height 7
click at [232, 187] on link "Open" at bounding box center [239, 185] width 95 height 20
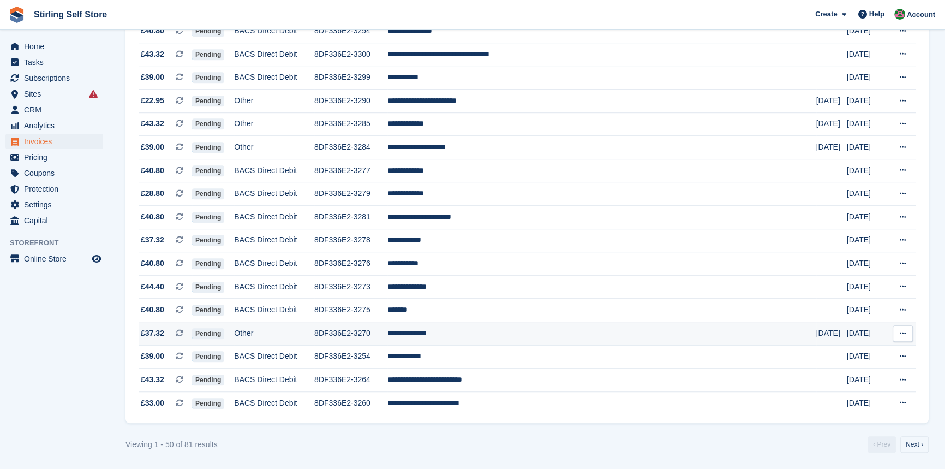
scroll to position [947, 0]
click at [912, 445] on link "Next ›" at bounding box center [914, 444] width 28 height 16
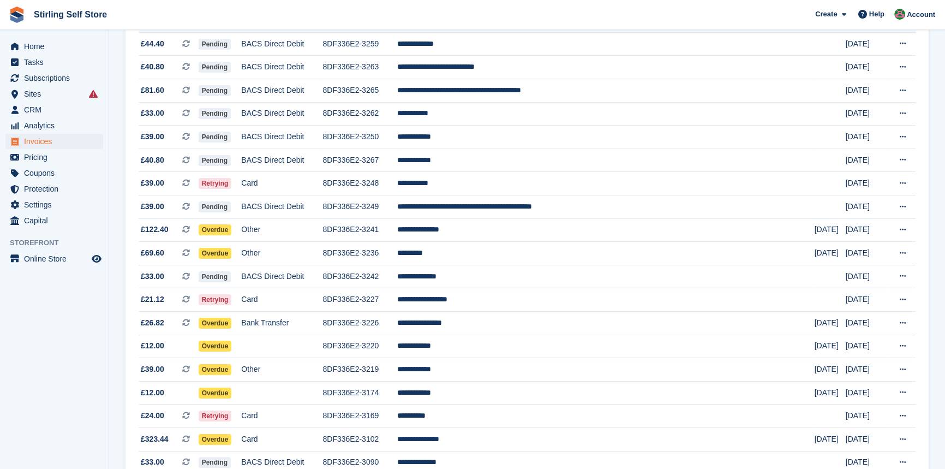
scroll to position [198, 0]
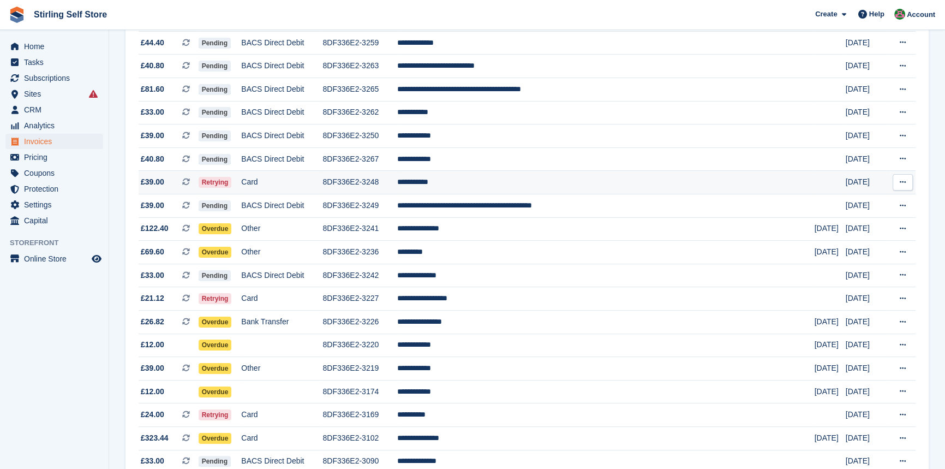
click at [497, 187] on td "**********" at bounding box center [605, 182] width 417 height 23
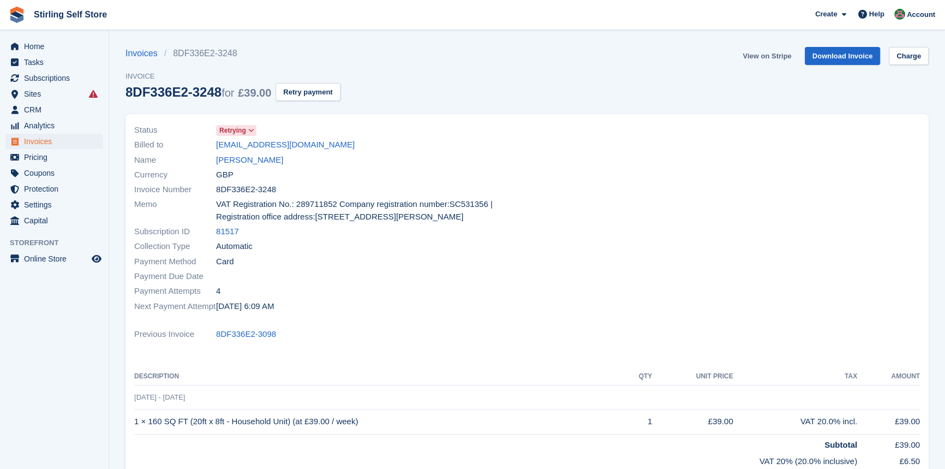
click at [770, 55] on link "View on Stripe" at bounding box center [766, 56] width 57 height 18
click at [55, 139] on span "Invoices" at bounding box center [56, 141] width 65 height 15
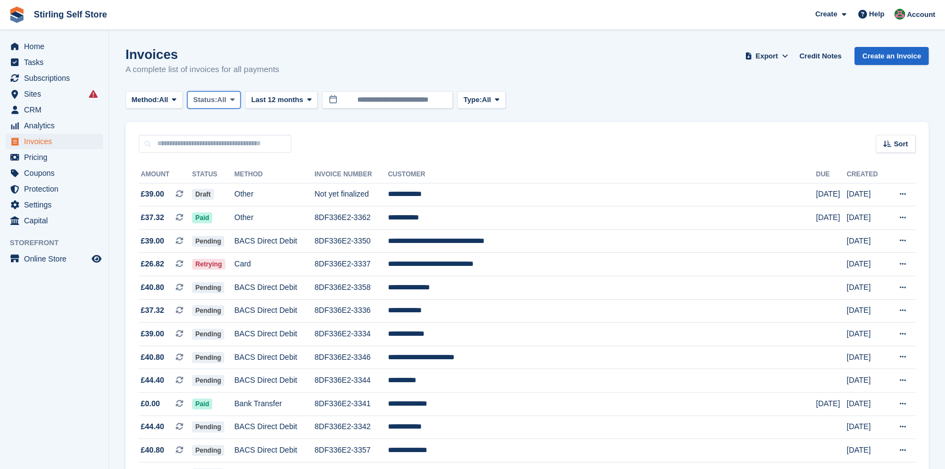
click at [235, 99] on icon at bounding box center [232, 99] width 4 height 7
click at [222, 187] on link "Open" at bounding box center [239, 185] width 95 height 20
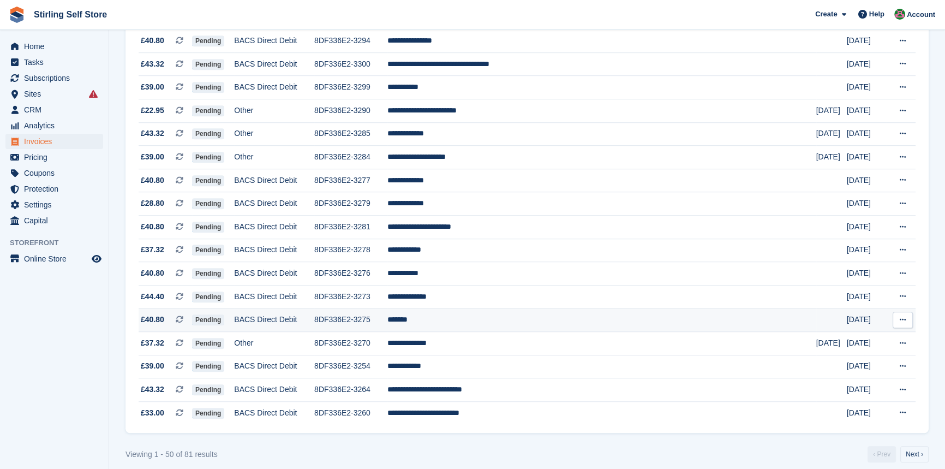
scroll to position [947, 0]
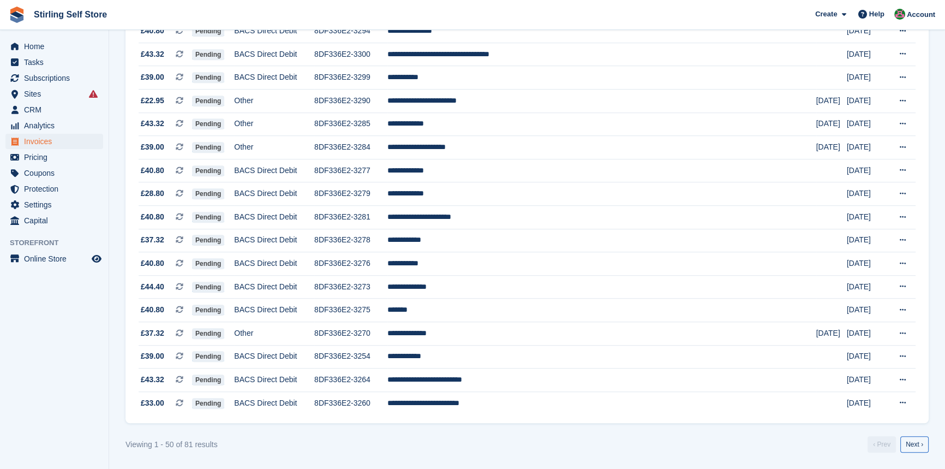
click at [914, 447] on link "Next ›" at bounding box center [914, 444] width 28 height 16
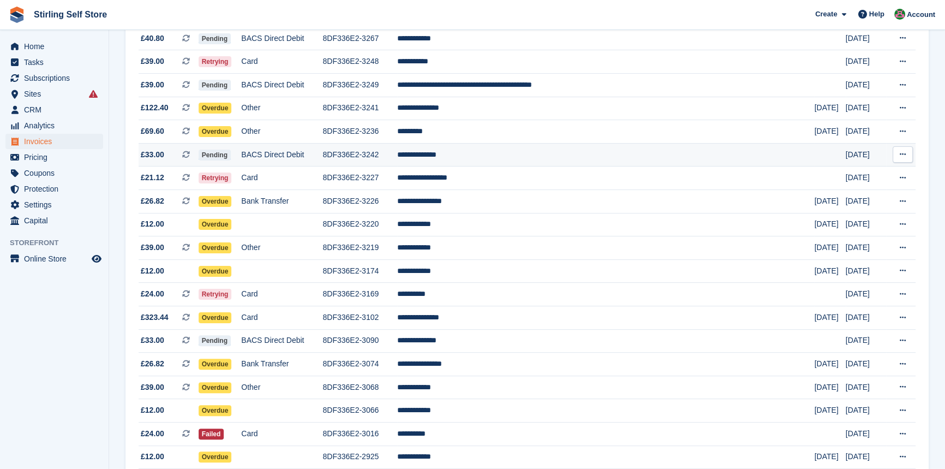
scroll to position [301, 0]
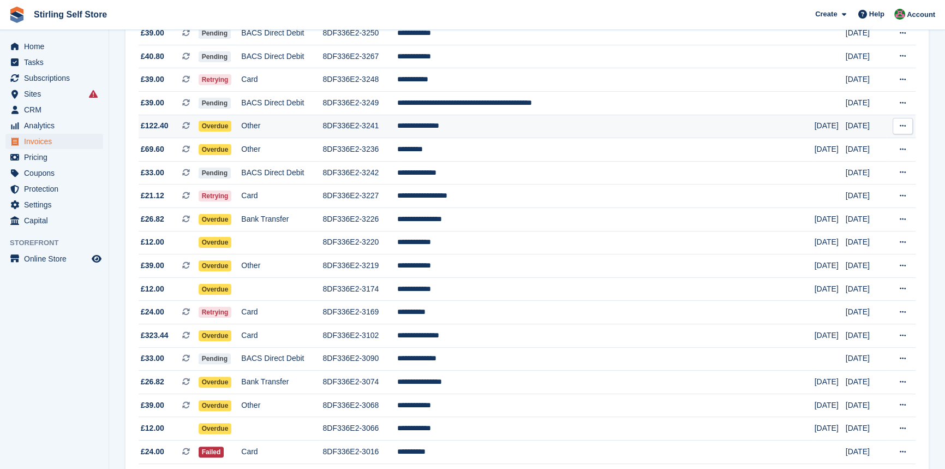
click at [497, 131] on td "**********" at bounding box center [605, 126] width 417 height 23
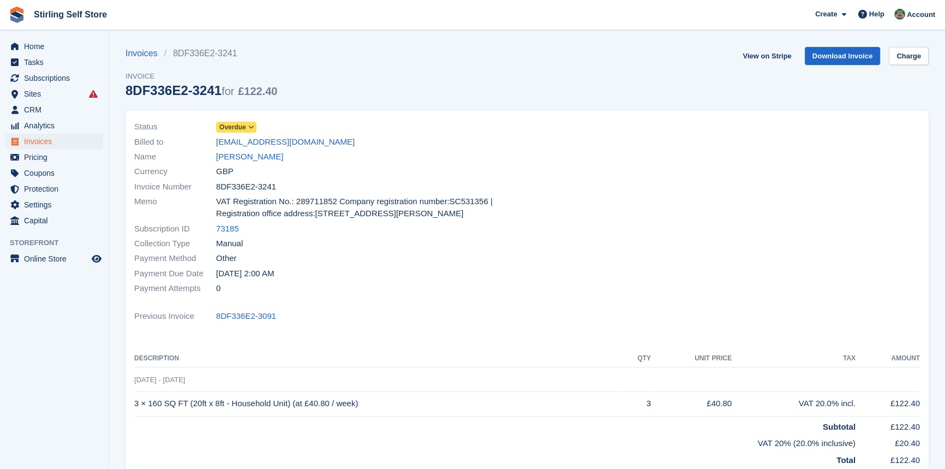
click at [249, 125] on icon at bounding box center [251, 127] width 6 height 7
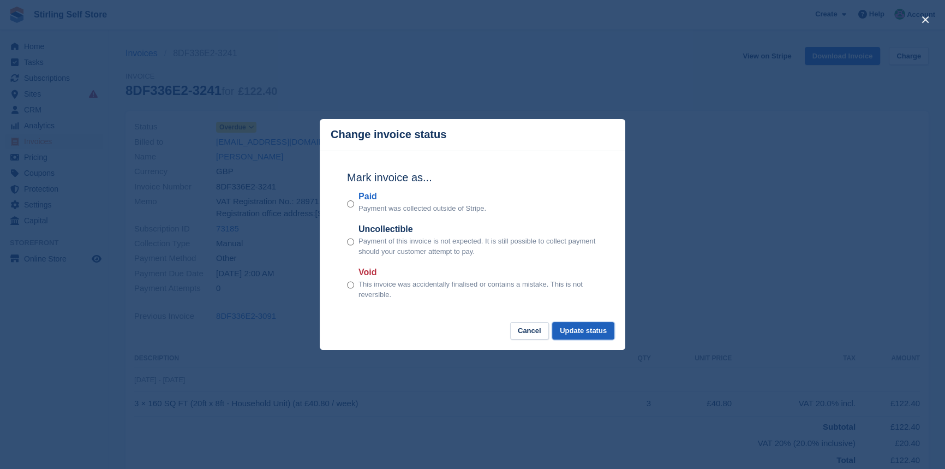
click at [582, 332] on button "Update status" at bounding box center [583, 331] width 62 height 18
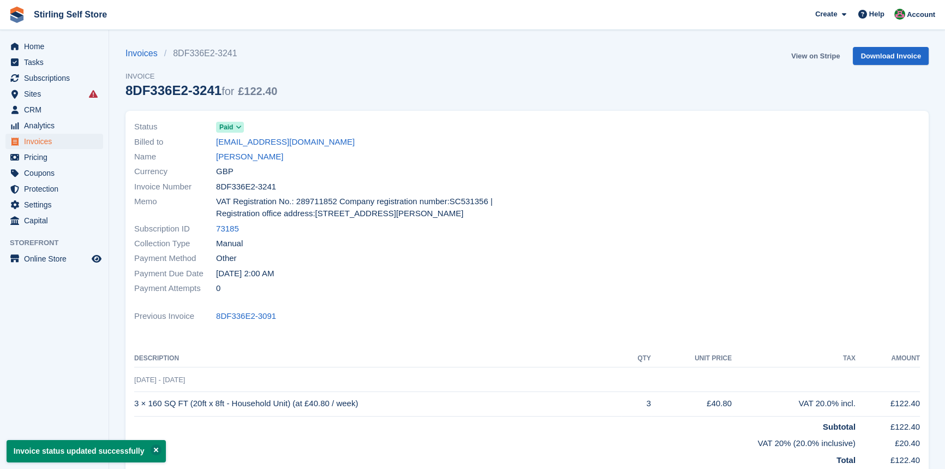
click at [812, 56] on link "View on Stripe" at bounding box center [815, 56] width 57 height 18
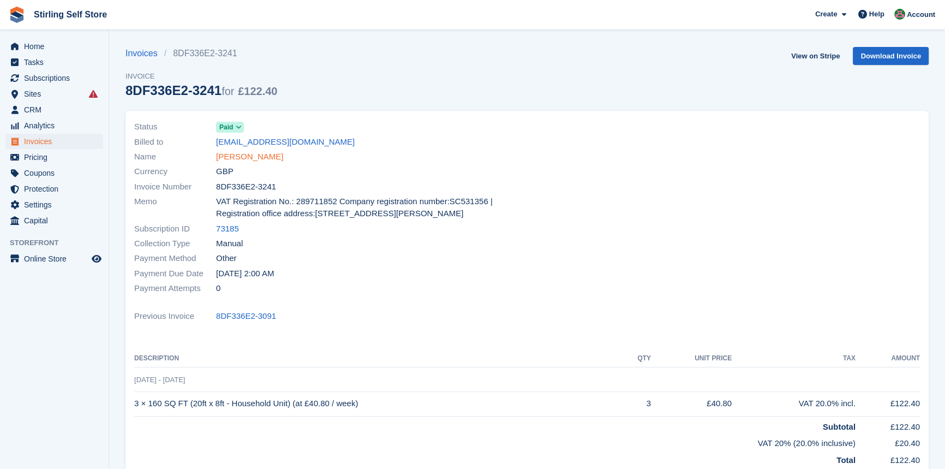
click at [256, 154] on link "[PERSON_NAME]" at bounding box center [249, 157] width 67 height 13
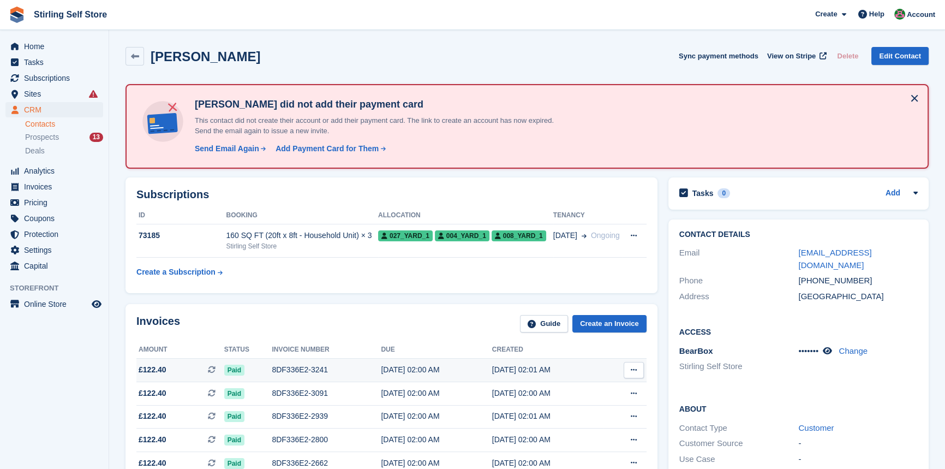
click at [303, 369] on div "8DF336E2-3241" at bounding box center [326, 369] width 109 height 11
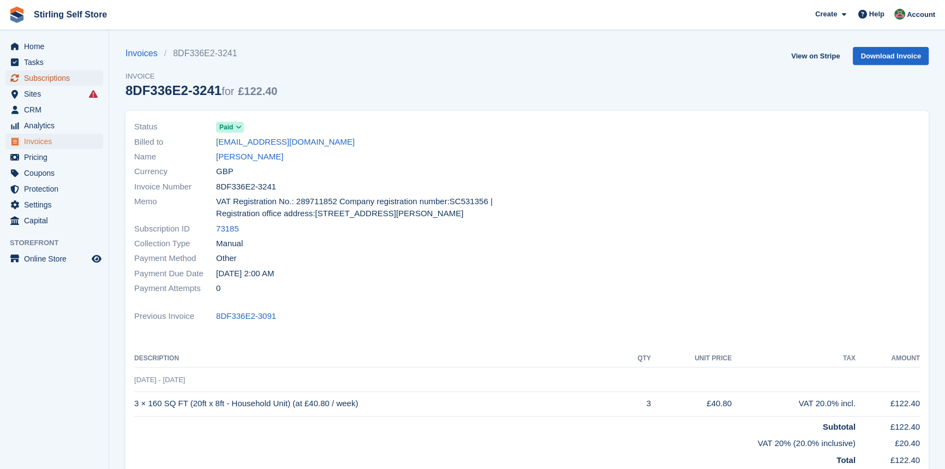
click at [66, 76] on span "Subscriptions" at bounding box center [56, 77] width 65 height 15
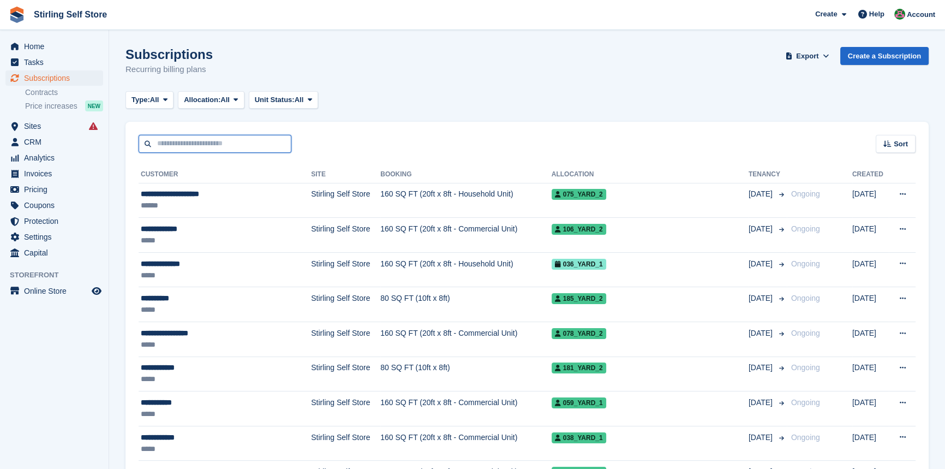
click at [219, 135] on input "text" at bounding box center [215, 144] width 153 height 18
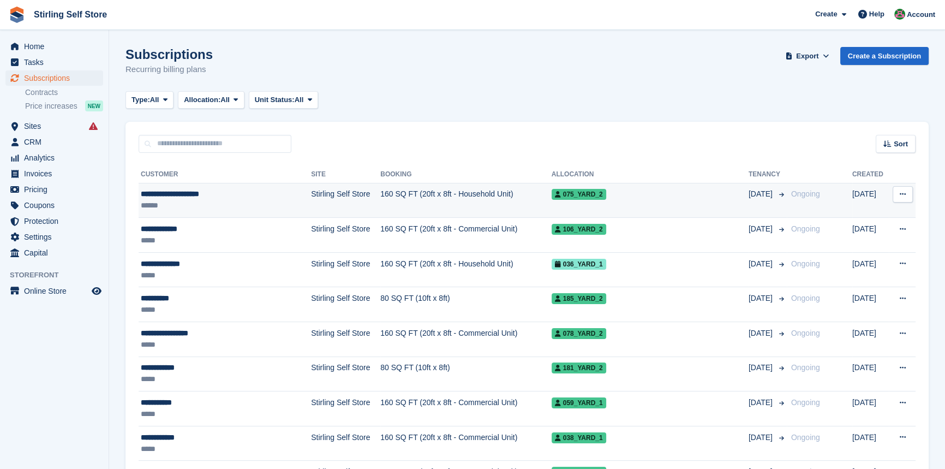
click at [409, 190] on td "160 SQ FT (20ft x 8ft - Household Unit)" at bounding box center [465, 200] width 171 height 35
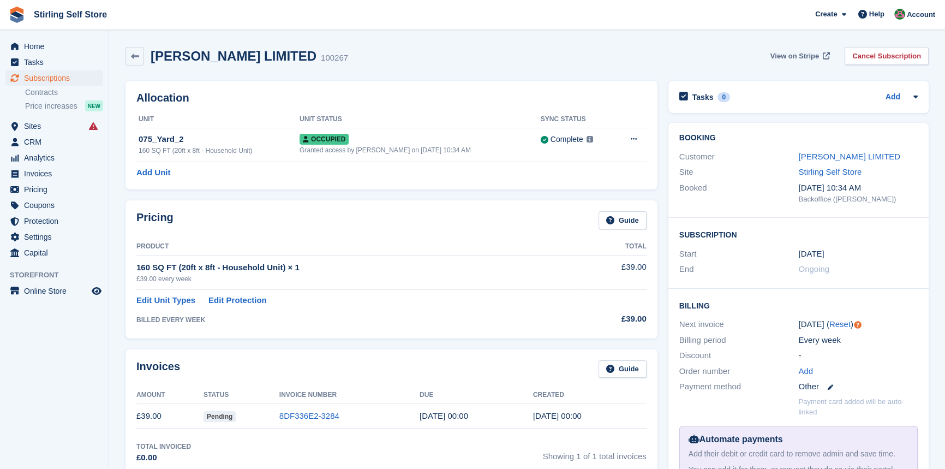
click at [793, 55] on span "View on Stripe" at bounding box center [794, 56] width 49 height 11
click at [55, 77] on span "Subscriptions" at bounding box center [56, 77] width 65 height 15
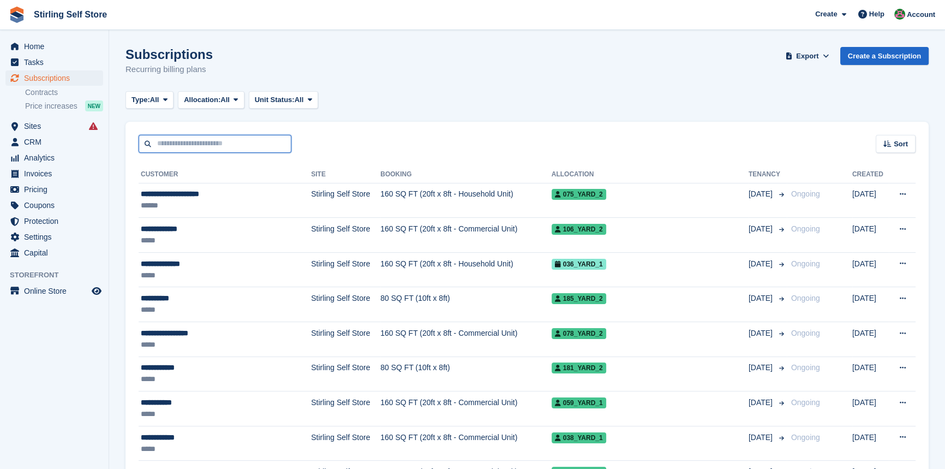
click at [214, 146] on input "text" at bounding box center [215, 144] width 153 height 18
type input "*****"
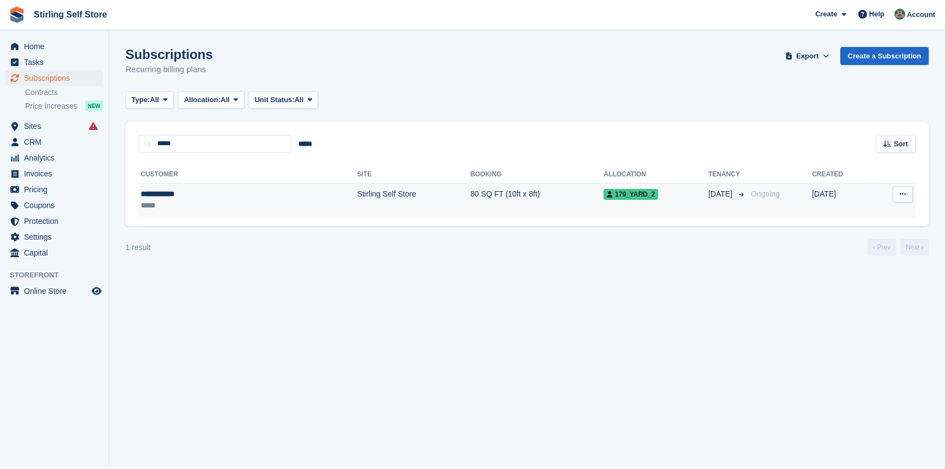
click at [470, 196] on td "80 SQ FT (10ft x 8ft)" at bounding box center [536, 200] width 133 height 34
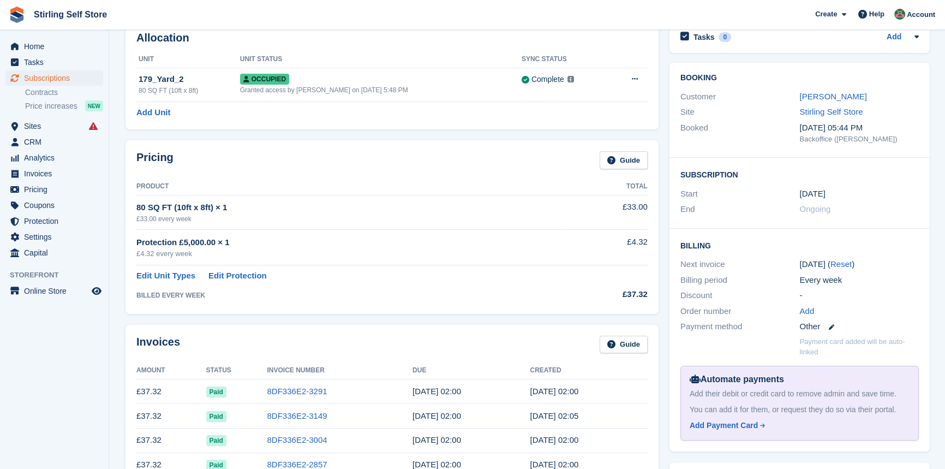
scroll to position [198, 0]
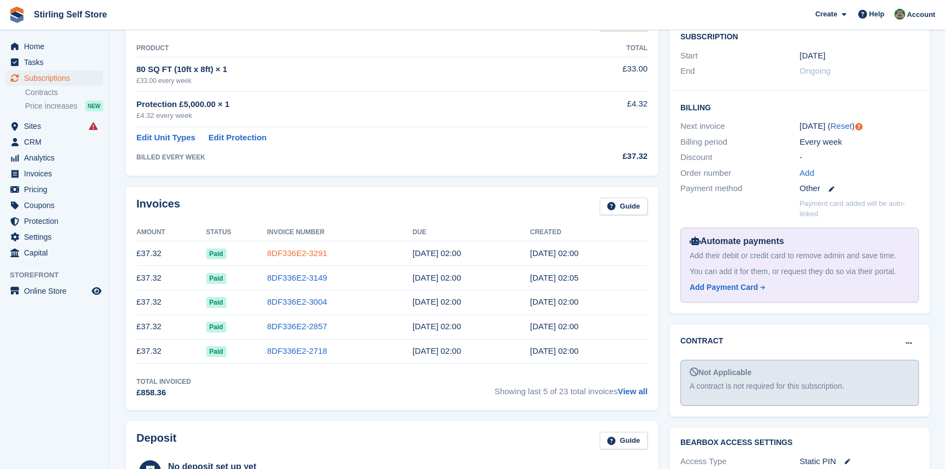
click at [292, 251] on link "8DF336E2-3291" at bounding box center [297, 252] width 60 height 9
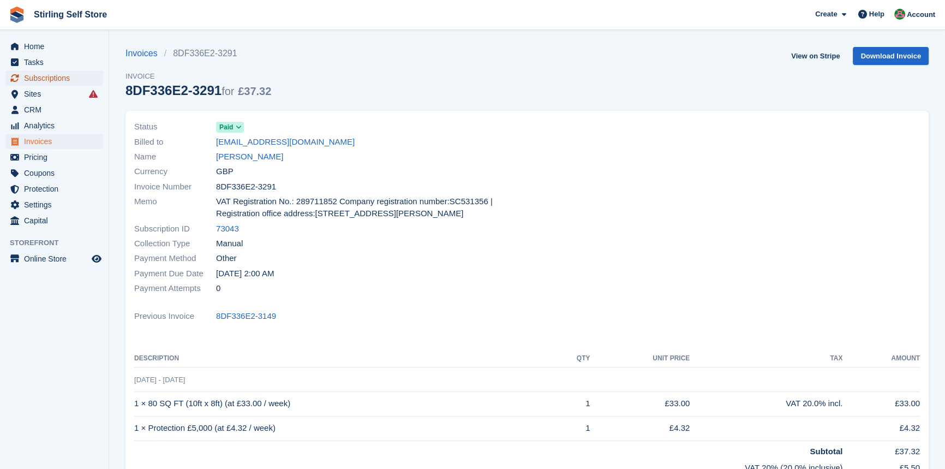
click at [51, 75] on span "Subscriptions" at bounding box center [56, 77] width 65 height 15
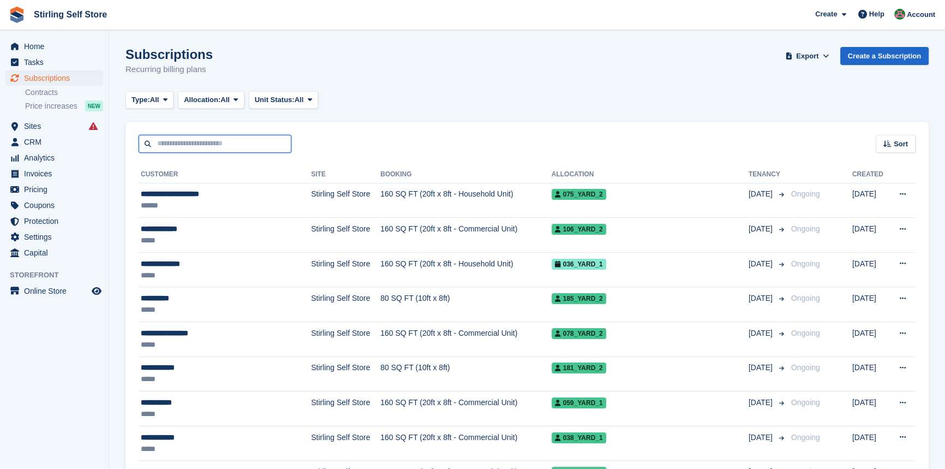
click at [195, 141] on input "text" at bounding box center [215, 144] width 153 height 18
type input "********"
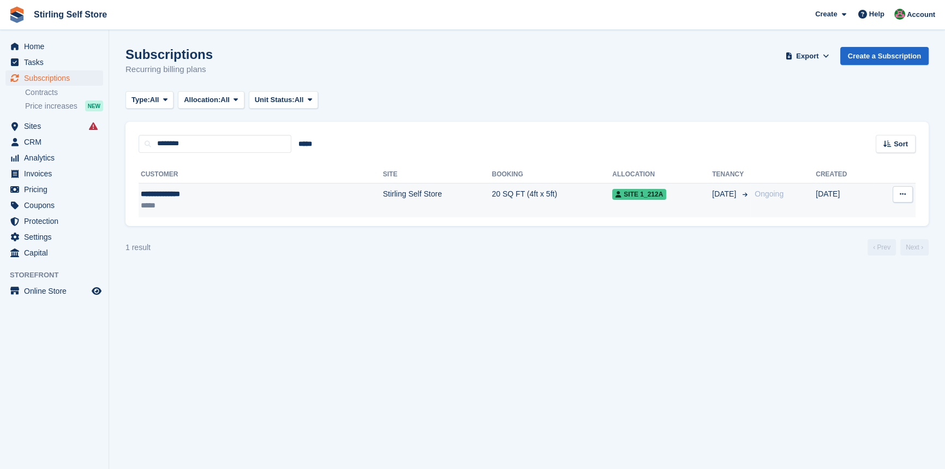
click at [492, 191] on td "20 SQ FT (4ft x 5ft)" at bounding box center [552, 200] width 121 height 34
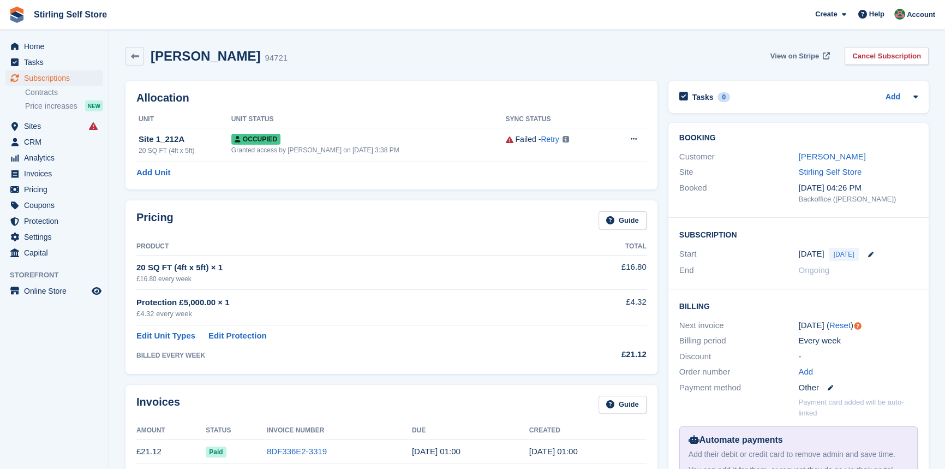
click at [789, 54] on span "View on Stripe" at bounding box center [794, 56] width 49 height 11
click at [56, 78] on span "Subscriptions" at bounding box center [56, 77] width 65 height 15
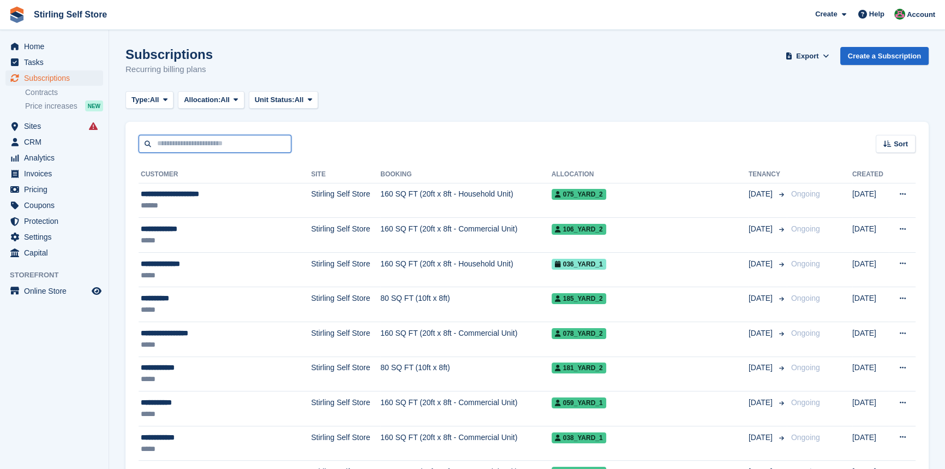
click at [203, 144] on input "text" at bounding box center [215, 144] width 153 height 18
type input "****"
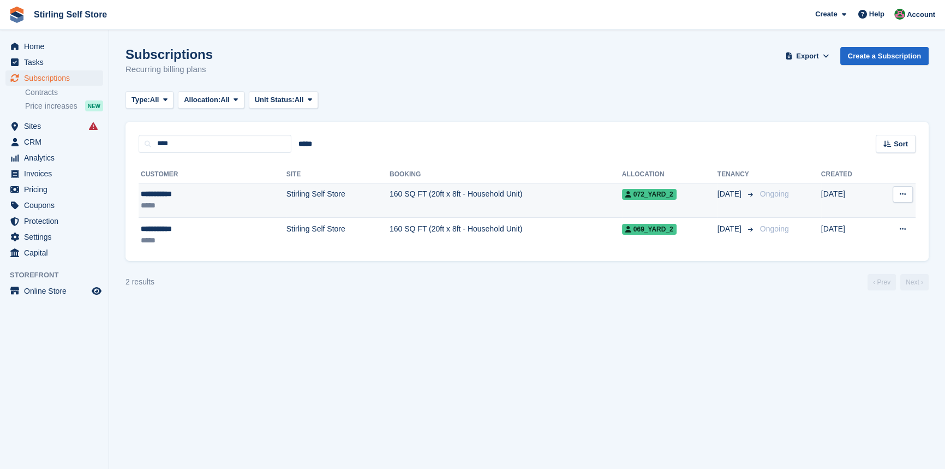
click at [390, 199] on td "160 SQ FT (20ft x 8ft - Household Unit)" at bounding box center [506, 200] width 232 height 35
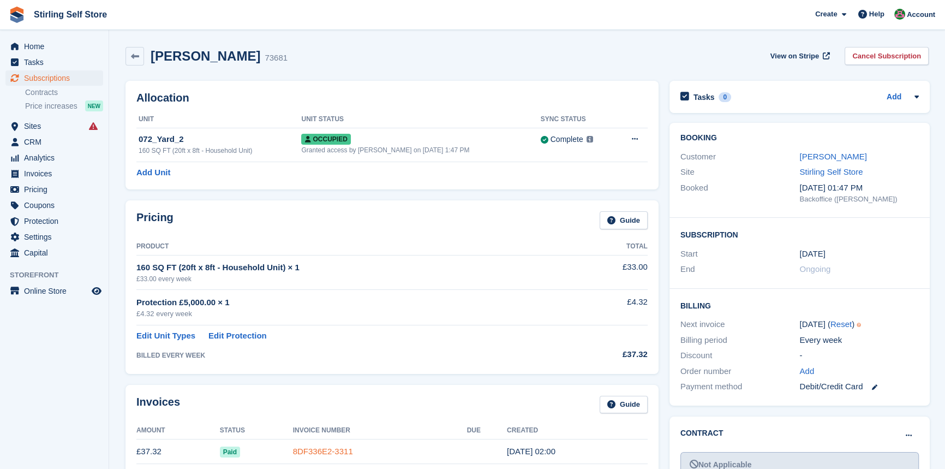
click at [327, 450] on link "8DF336E2-3311" at bounding box center [323, 450] width 60 height 9
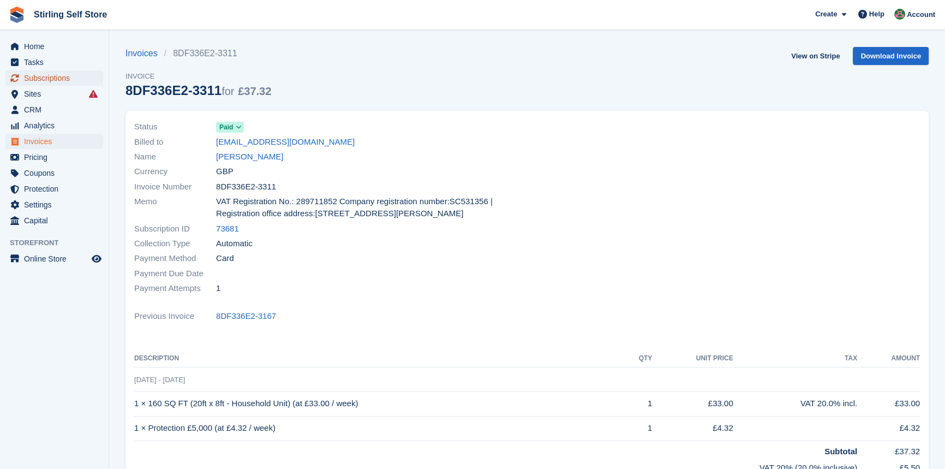
click at [60, 77] on span "Subscriptions" at bounding box center [56, 77] width 65 height 15
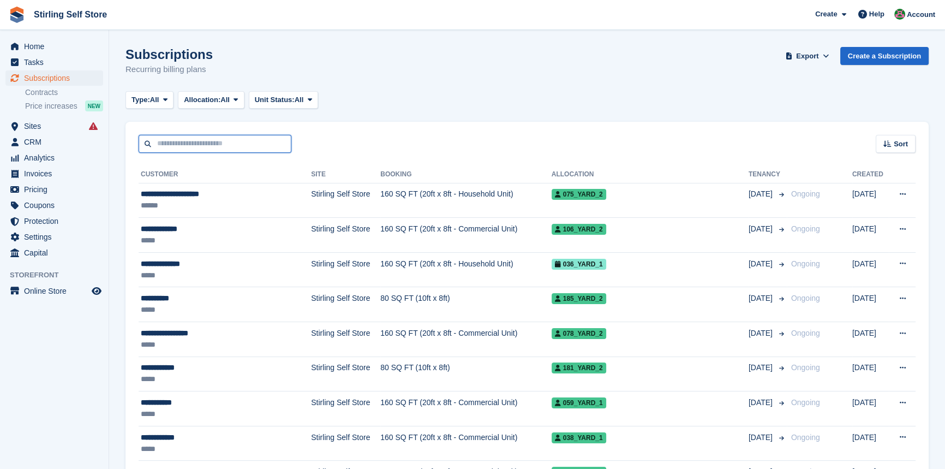
drag, startPoint x: 175, startPoint y: 145, endPoint x: 171, endPoint y: 140, distance: 5.8
click at [175, 145] on input "text" at bounding box center [215, 144] width 153 height 18
type input "******"
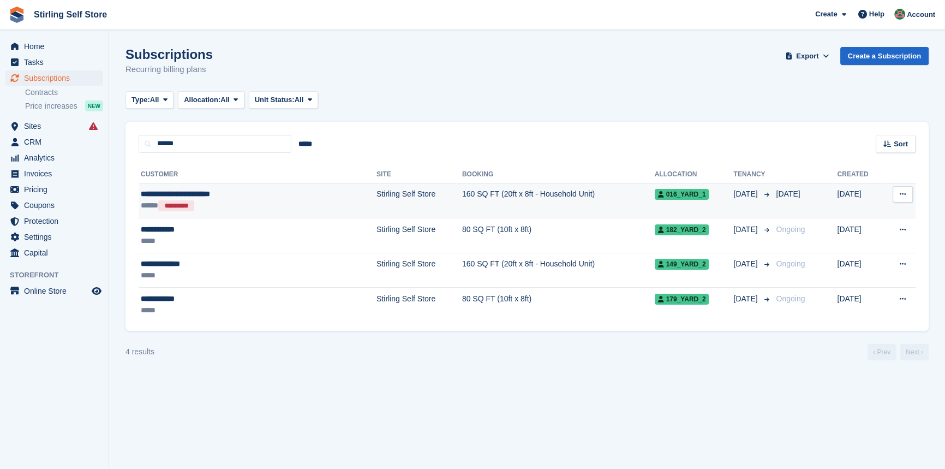
click at [376, 193] on td "Stirling Self Store" at bounding box center [419, 200] width 86 height 35
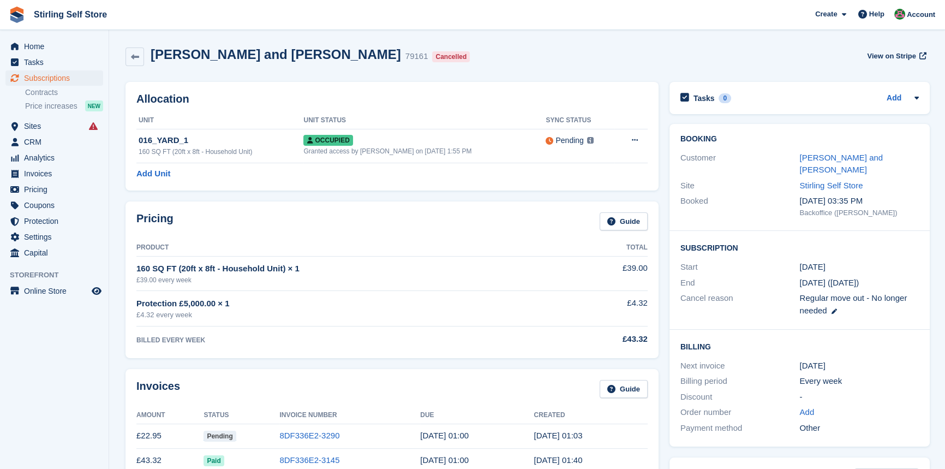
scroll to position [148, 0]
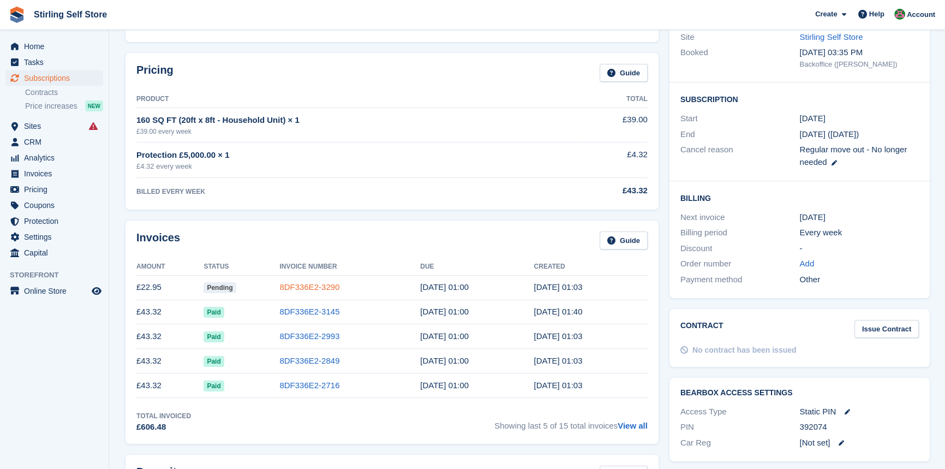
click at [325, 288] on link "8DF336E2-3290" at bounding box center [309, 286] width 60 height 9
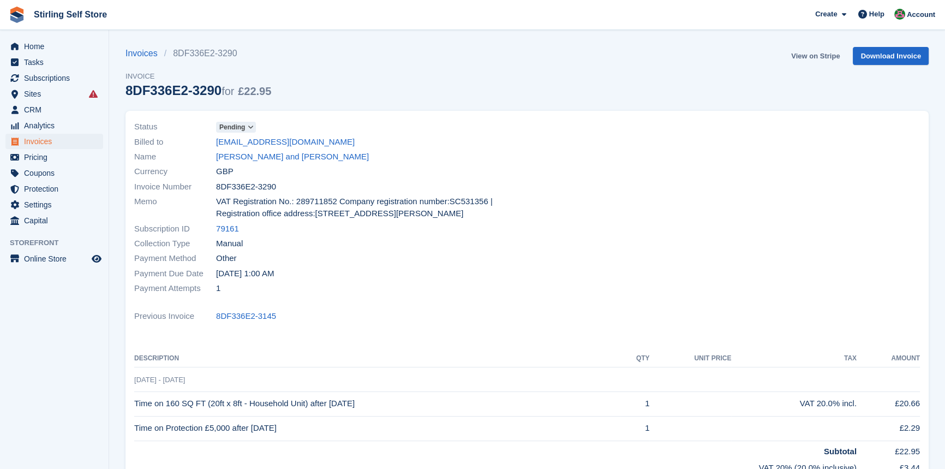
click at [807, 55] on link "View on Stripe" at bounding box center [815, 56] width 57 height 18
click at [49, 47] on span "Home" at bounding box center [56, 46] width 65 height 15
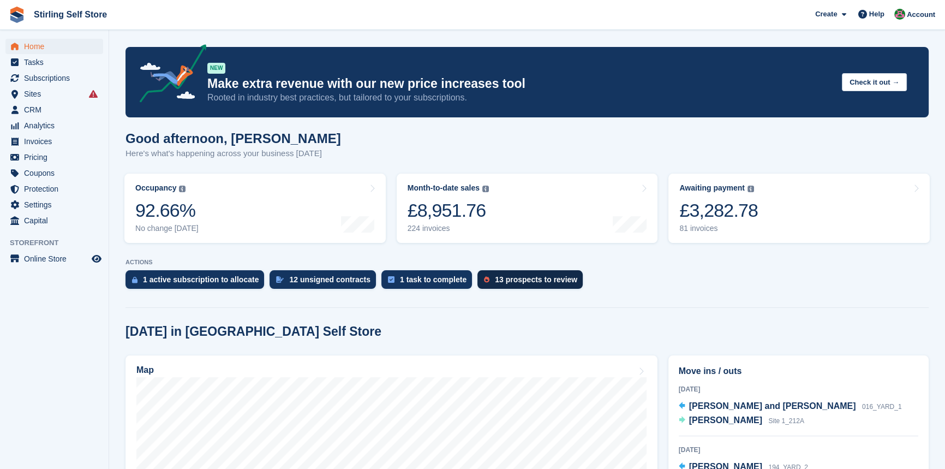
scroll to position [198, 0]
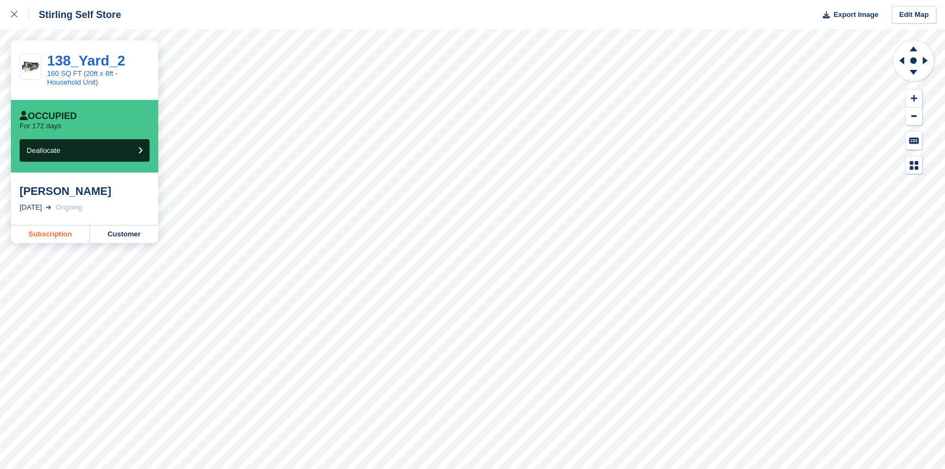
click at [49, 232] on link "Subscription" at bounding box center [50, 233] width 79 height 17
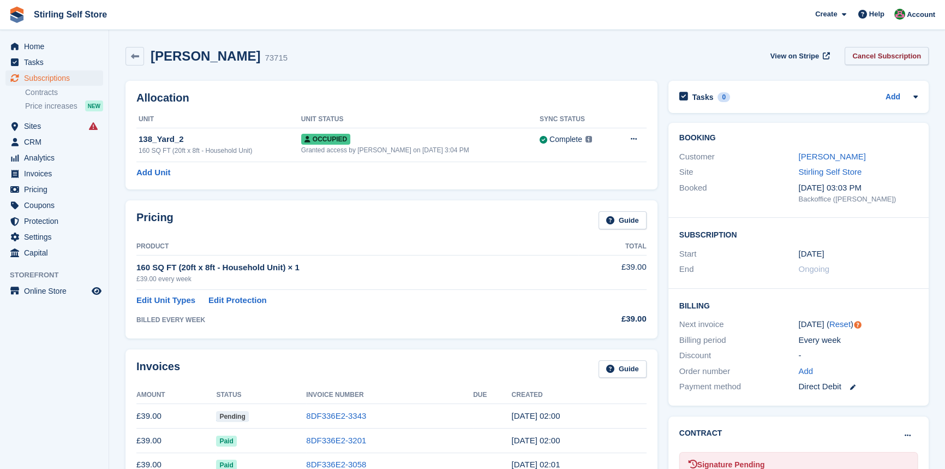
click at [887, 57] on link "Cancel Subscription" at bounding box center [887, 56] width 84 height 18
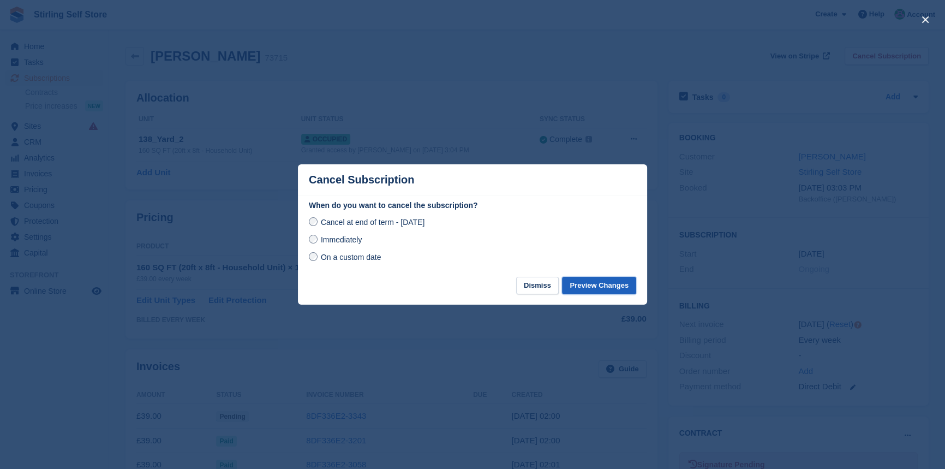
click at [594, 289] on button "Preview Changes" at bounding box center [599, 286] width 74 height 18
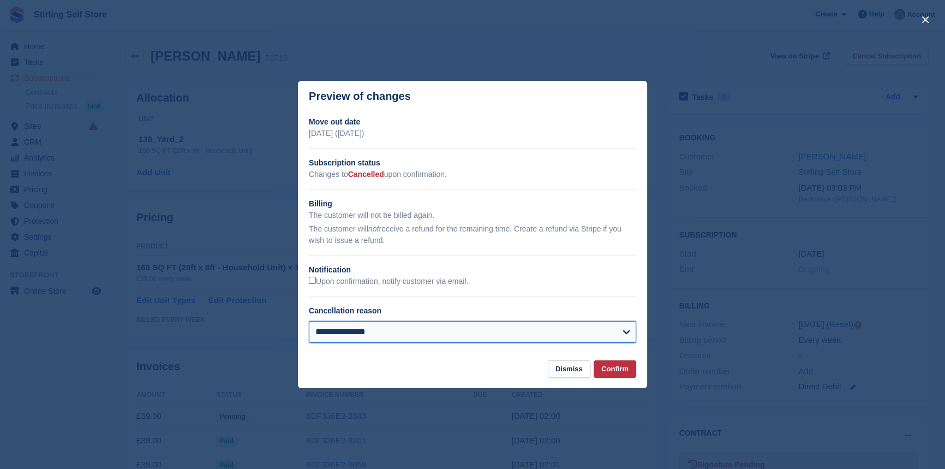
click at [440, 332] on select "**********" at bounding box center [472, 332] width 327 height 22
select select "**********"
click at [309, 321] on select "**********" at bounding box center [472, 332] width 327 height 22
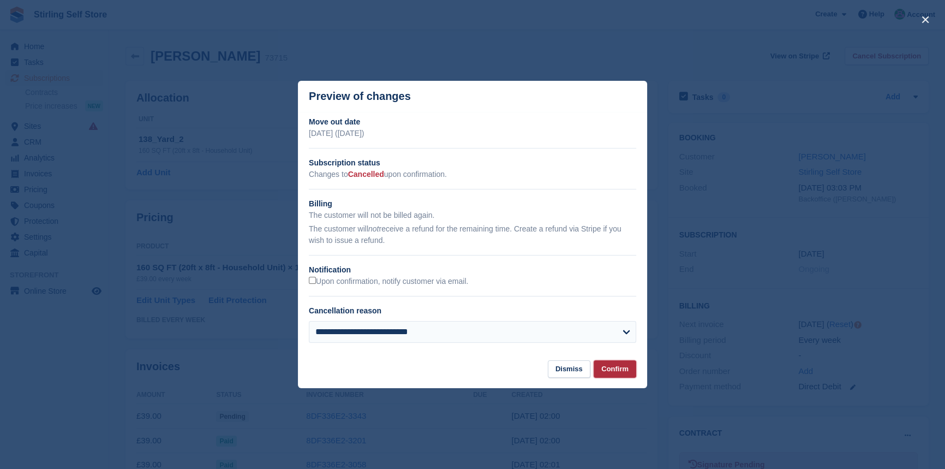
click at [616, 370] on button "Confirm" at bounding box center [615, 369] width 43 height 18
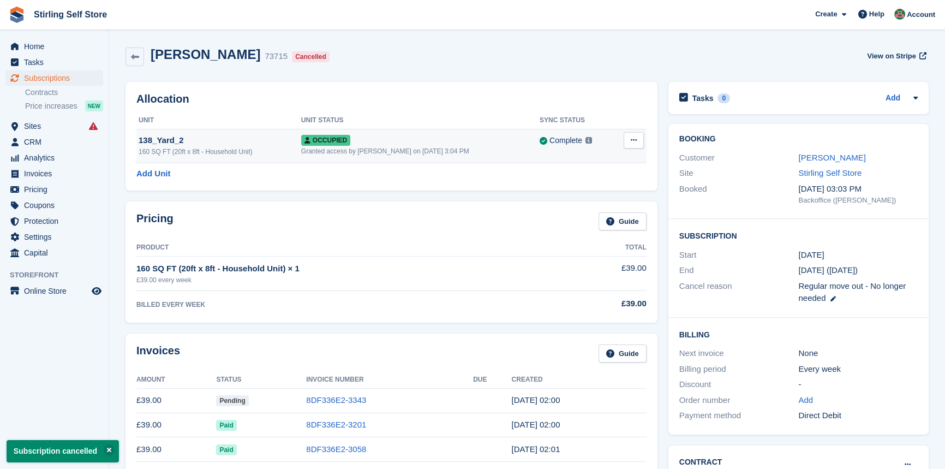
click at [637, 140] on button at bounding box center [634, 140] width 20 height 16
click at [567, 185] on p "Deallocate" at bounding box center [591, 185] width 95 height 14
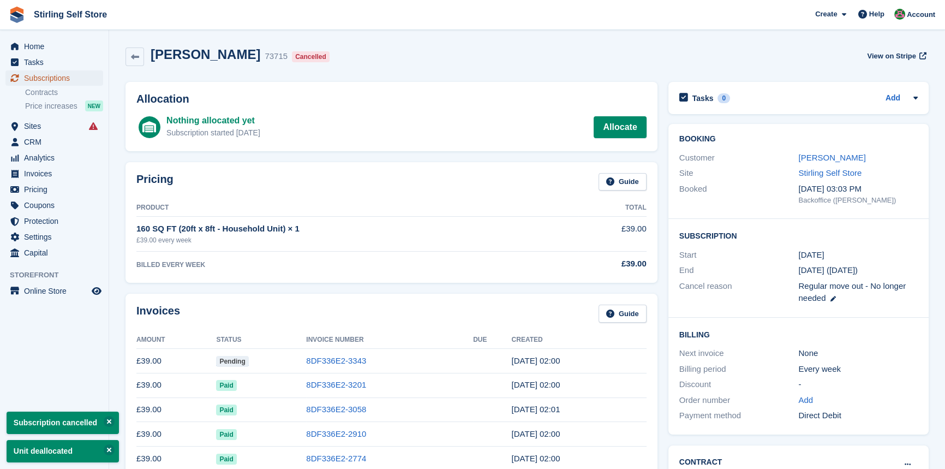
click at [59, 80] on span "Subscriptions" at bounding box center [56, 77] width 65 height 15
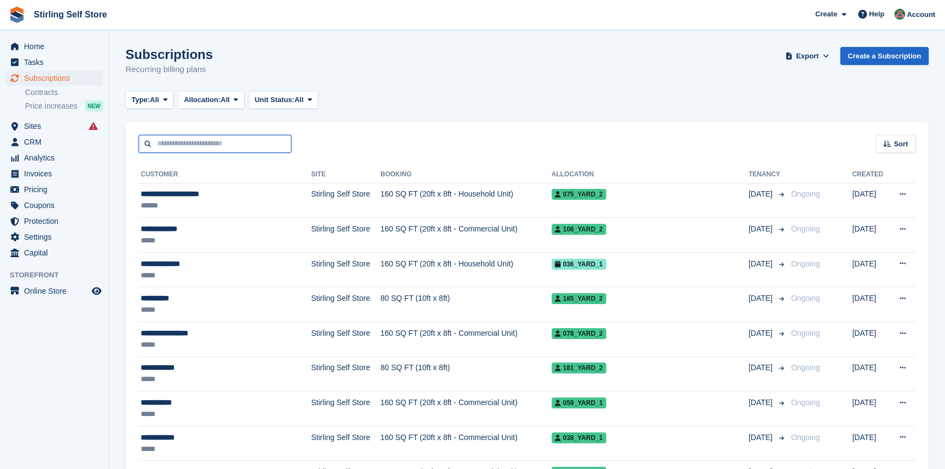
click at [169, 147] on input "text" at bounding box center [215, 144] width 153 height 18
type input "****"
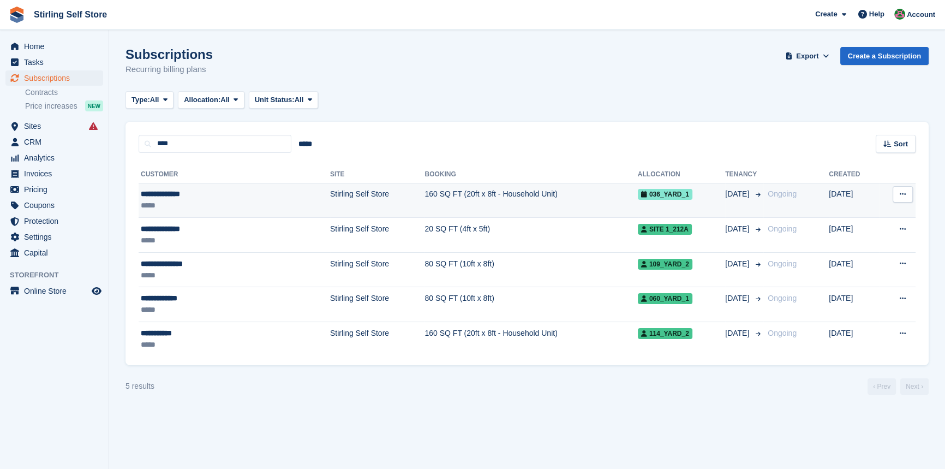
click at [449, 195] on td "160 SQ FT (20ft x 8ft - Household Unit)" at bounding box center [530, 200] width 213 height 35
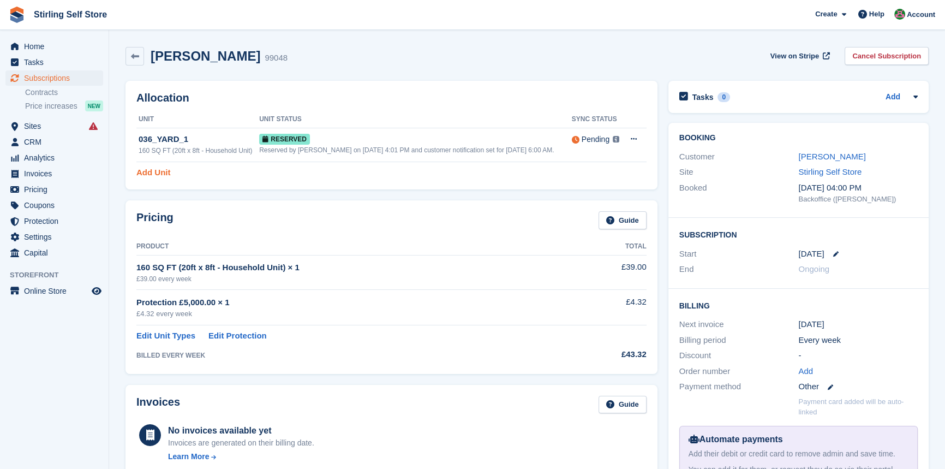
click at [153, 173] on link "Add Unit" at bounding box center [153, 172] width 34 height 13
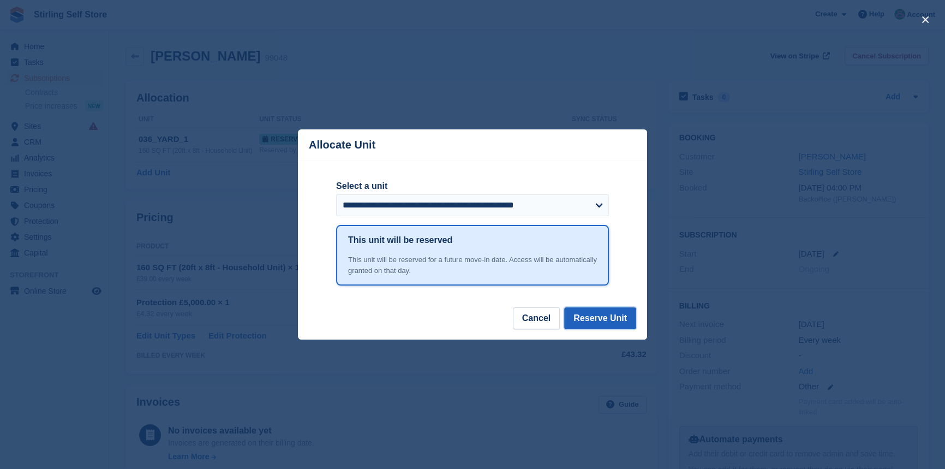
click at [608, 317] on button "Reserve Unit" at bounding box center [600, 318] width 72 height 22
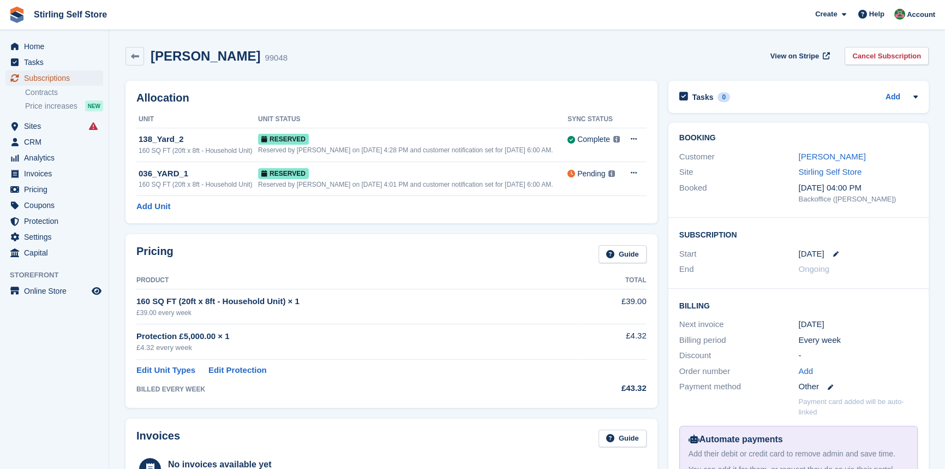
click at [52, 82] on span "Subscriptions" at bounding box center [56, 77] width 65 height 15
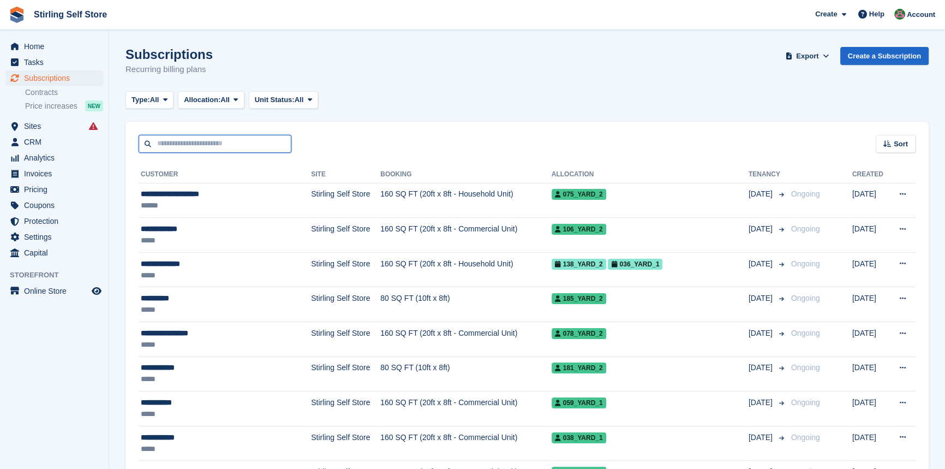
click at [169, 143] on input "text" at bounding box center [215, 144] width 153 height 18
type input "**********"
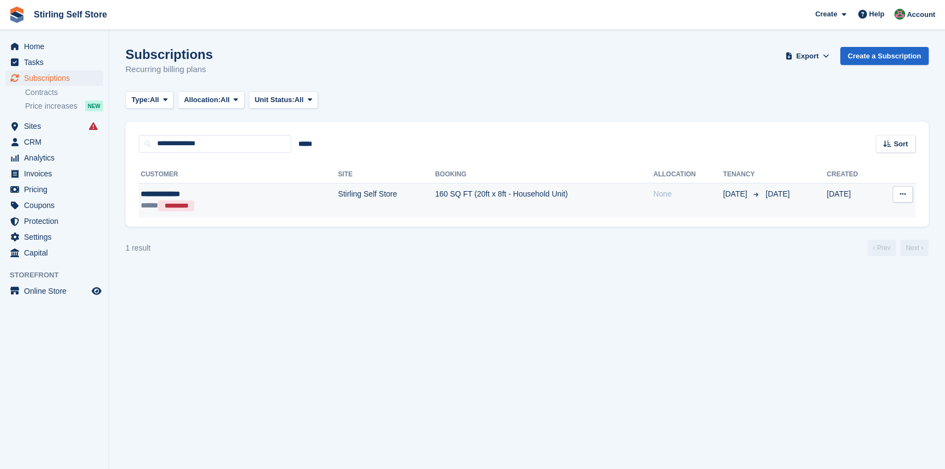
click at [457, 197] on td "160 SQ FT (20ft x 8ft - Household Unit)" at bounding box center [544, 200] width 218 height 35
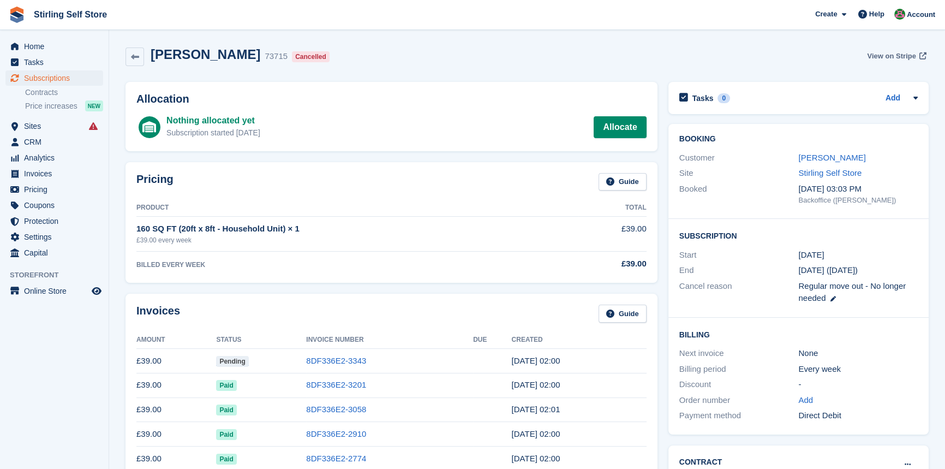
click at [887, 55] on span "View on Stripe" at bounding box center [891, 56] width 49 height 11
click at [357, 362] on link "8DF336E2-3343" at bounding box center [336, 360] width 60 height 9
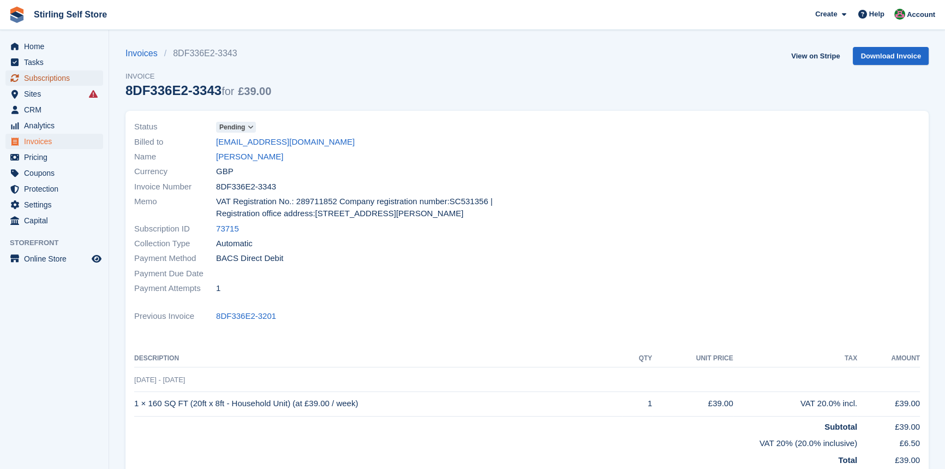
click at [59, 76] on span "Subscriptions" at bounding box center [56, 77] width 65 height 15
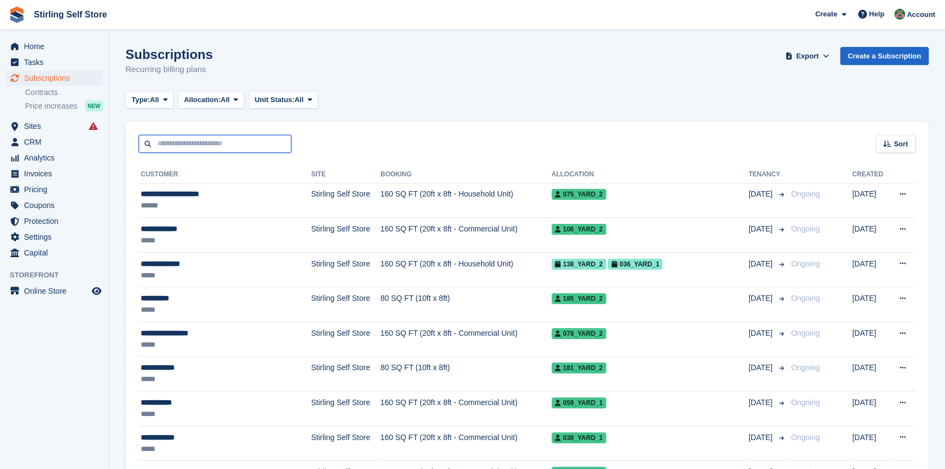
click at [201, 142] on input "text" at bounding box center [215, 144] width 153 height 18
type input "*****"
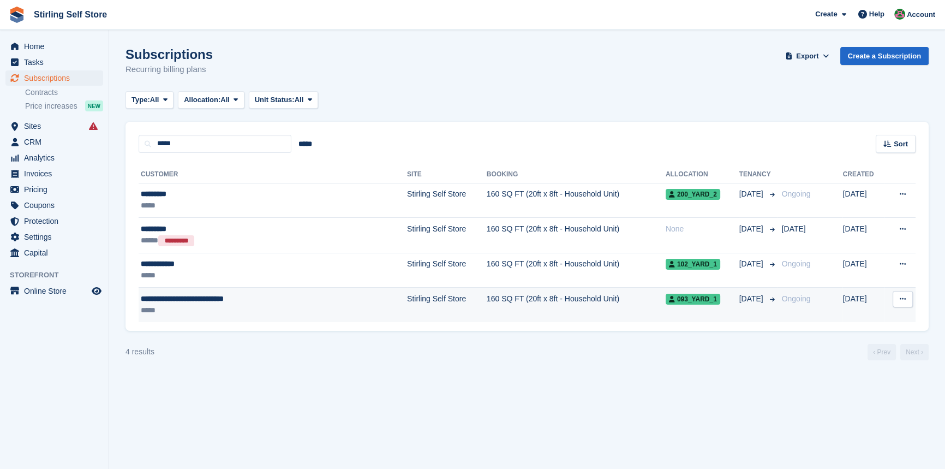
click at [407, 297] on td "Stirling Self Store" at bounding box center [447, 305] width 80 height 34
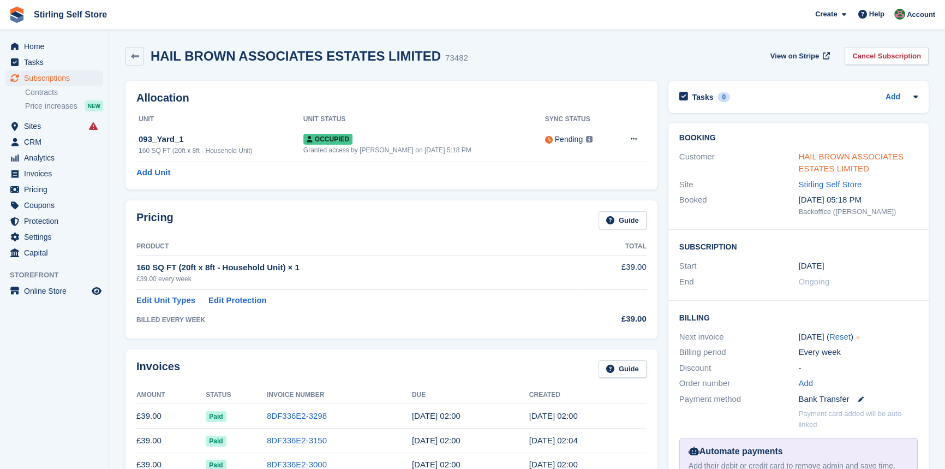
click at [851, 153] on link "HAIL BROWN ASSOCIATES ESTATES LIMITED" at bounding box center [850, 163] width 105 height 22
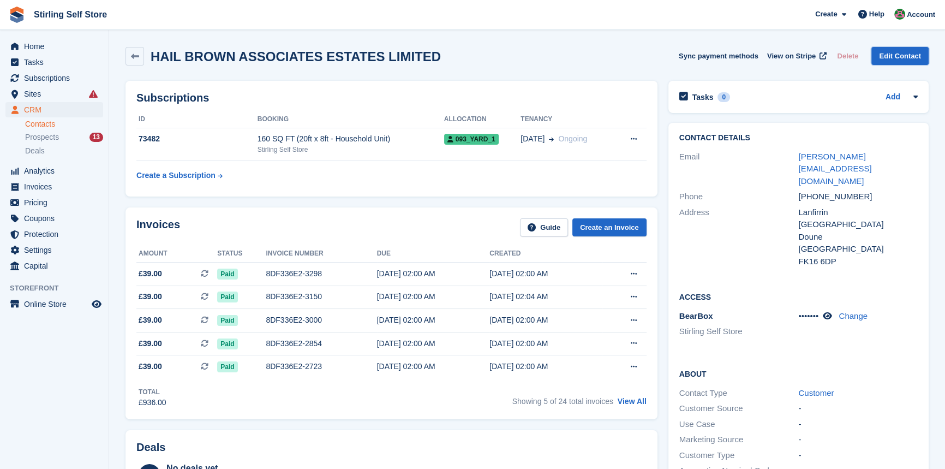
drag, startPoint x: 900, startPoint y: 55, endPoint x: 843, endPoint y: 76, distance: 60.8
click at [899, 56] on link "Edit Contact" at bounding box center [899, 56] width 57 height 18
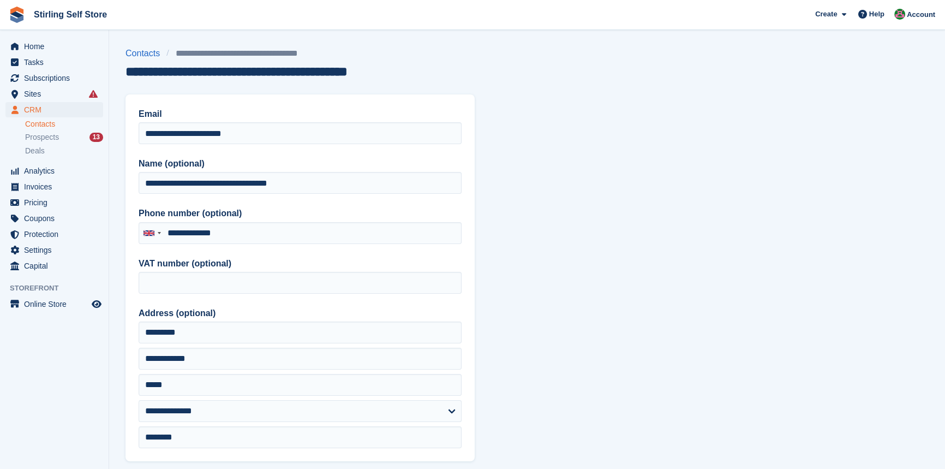
type input "**********"
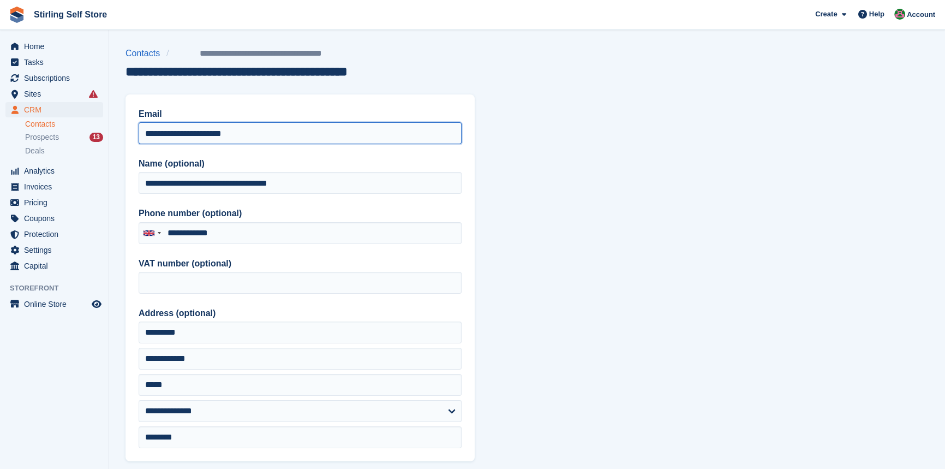
drag, startPoint x: 276, startPoint y: 129, endPoint x: 100, endPoint y: 118, distance: 176.6
click at [100, 118] on div "Home Tasks Subscriptions Subscriptions Subscriptions Contracts Price increases …" at bounding box center [472, 465] width 945 height 930
paste input "**********"
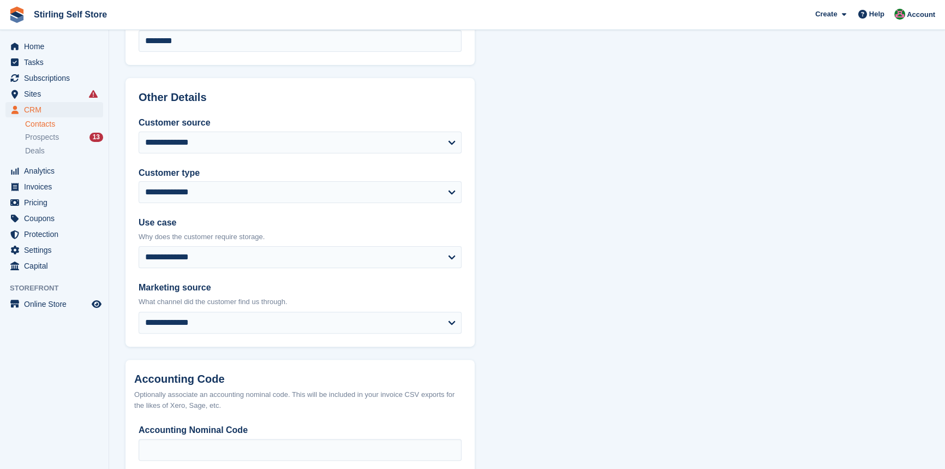
scroll to position [460, 0]
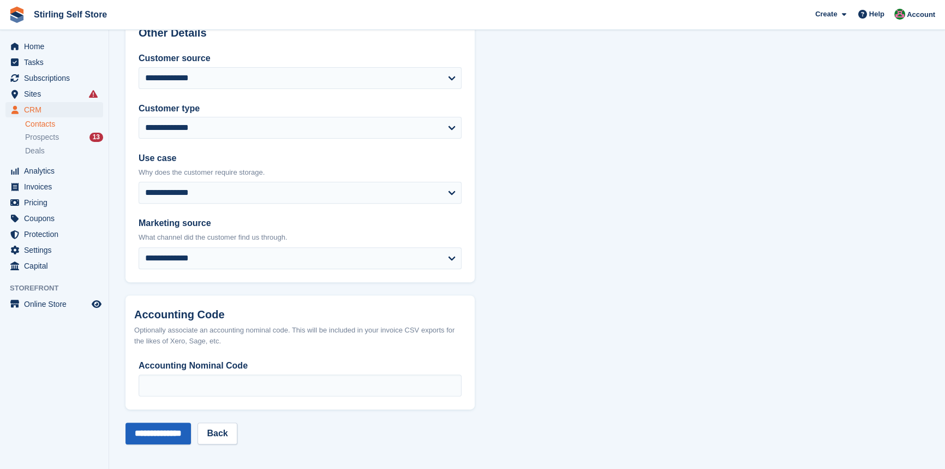
type input "**********"
drag, startPoint x: 160, startPoint y: 434, endPoint x: 310, endPoint y: 398, distance: 154.7
click at [160, 432] on input "**********" at bounding box center [157, 433] width 65 height 22
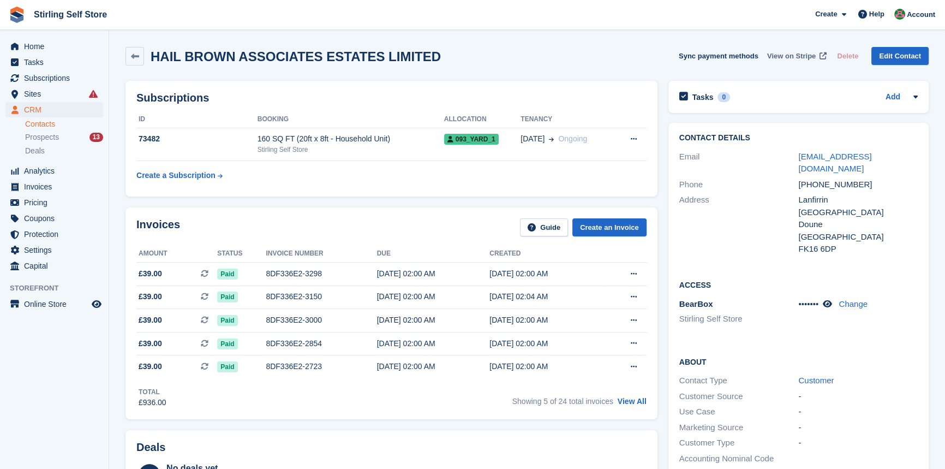
click at [786, 55] on span "View on Stripe" at bounding box center [791, 56] width 49 height 11
click at [53, 73] on span "Subscriptions" at bounding box center [56, 77] width 65 height 15
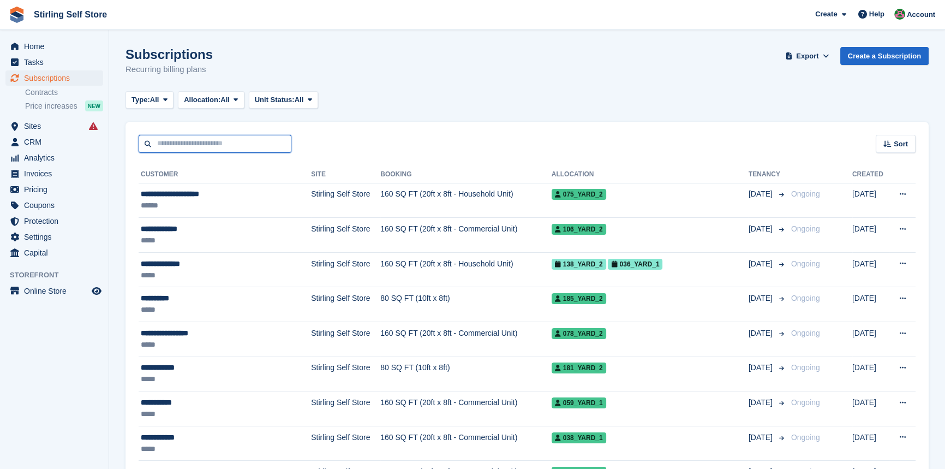
drag, startPoint x: 173, startPoint y: 143, endPoint x: 168, endPoint y: 137, distance: 8.1
click at [173, 144] on input "text" at bounding box center [215, 144] width 153 height 18
type input "****"
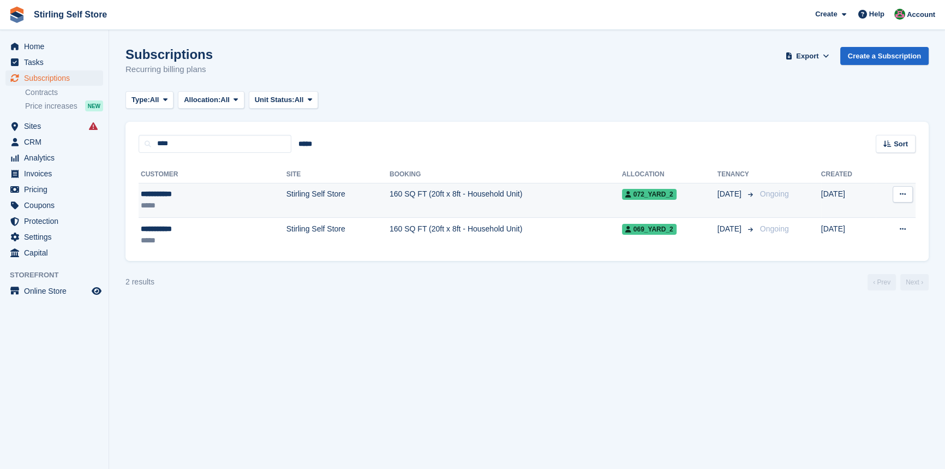
click at [418, 190] on td "160 SQ FT (20ft x 8ft - Household Unit)" at bounding box center [506, 200] width 232 height 35
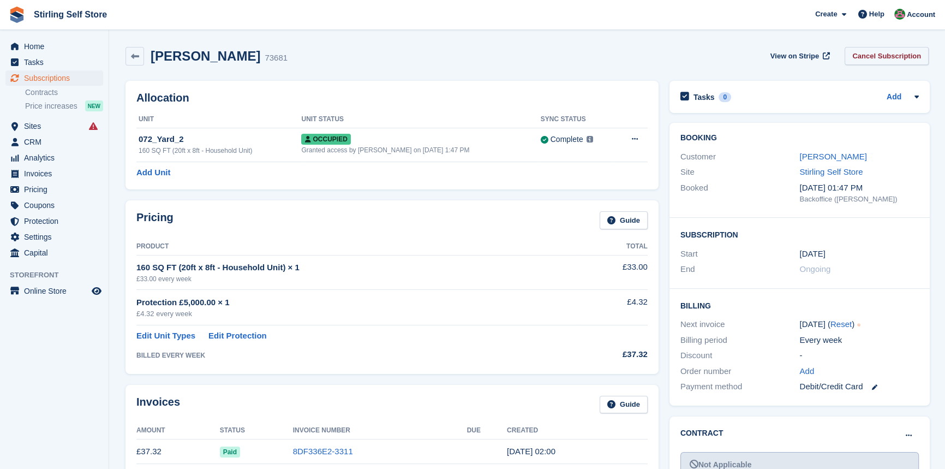
click at [881, 57] on link "Cancel Subscription" at bounding box center [887, 56] width 84 height 18
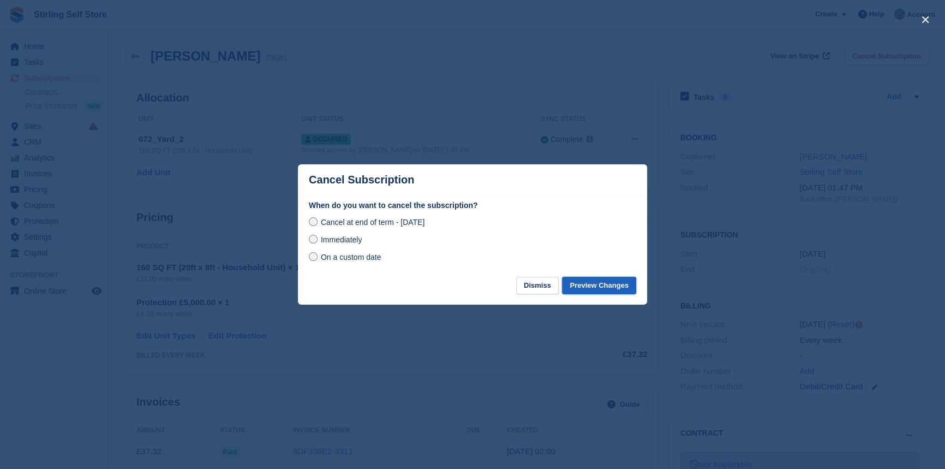
click at [604, 286] on button "Preview Changes" at bounding box center [599, 286] width 74 height 18
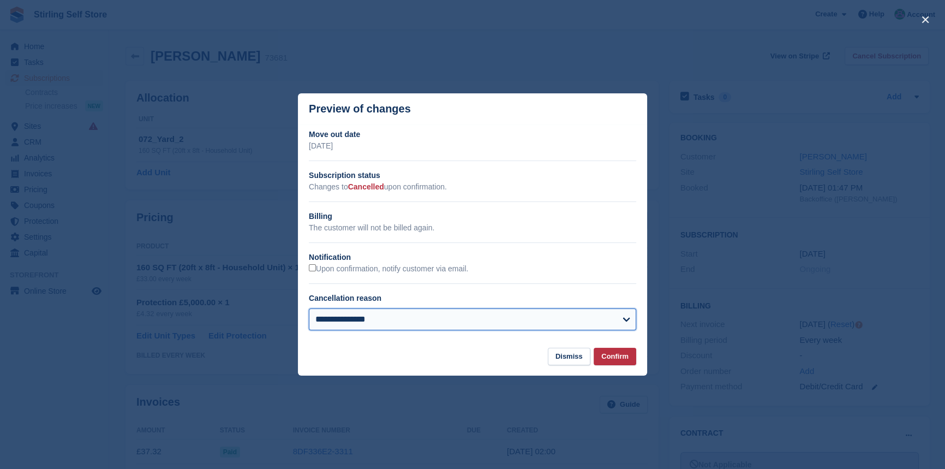
click at [506, 325] on select "**********" at bounding box center [472, 319] width 327 height 22
select select "**********"
click at [309, 309] on select "**********" at bounding box center [472, 319] width 327 height 22
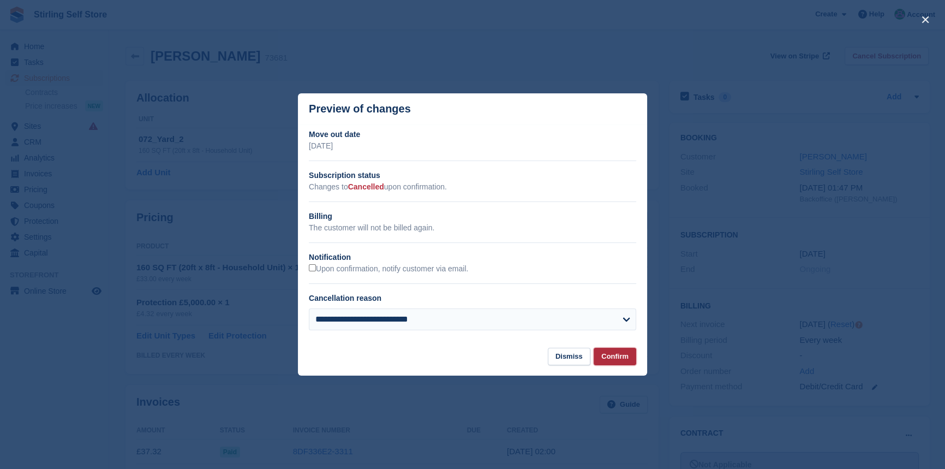
click at [619, 352] on button "Confirm" at bounding box center [615, 357] width 43 height 18
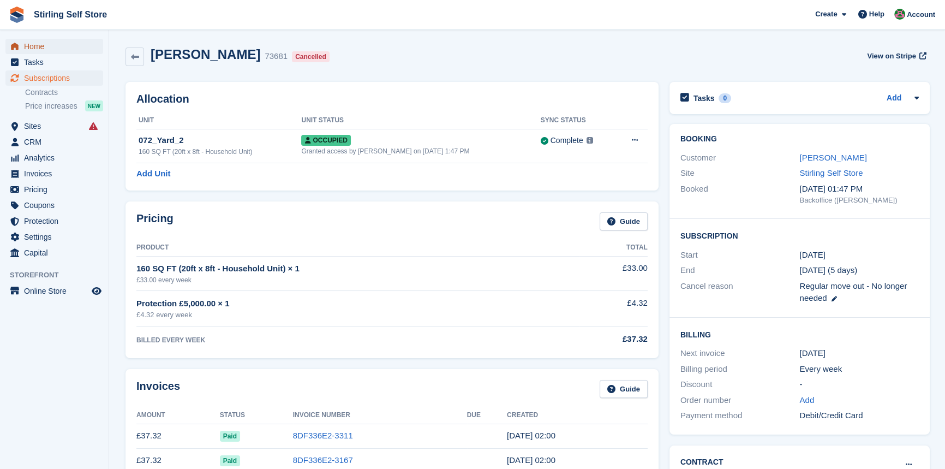
drag, startPoint x: 41, startPoint y: 46, endPoint x: 48, endPoint y: 46, distance: 6.6
click at [41, 46] on span "Home" at bounding box center [56, 46] width 65 height 15
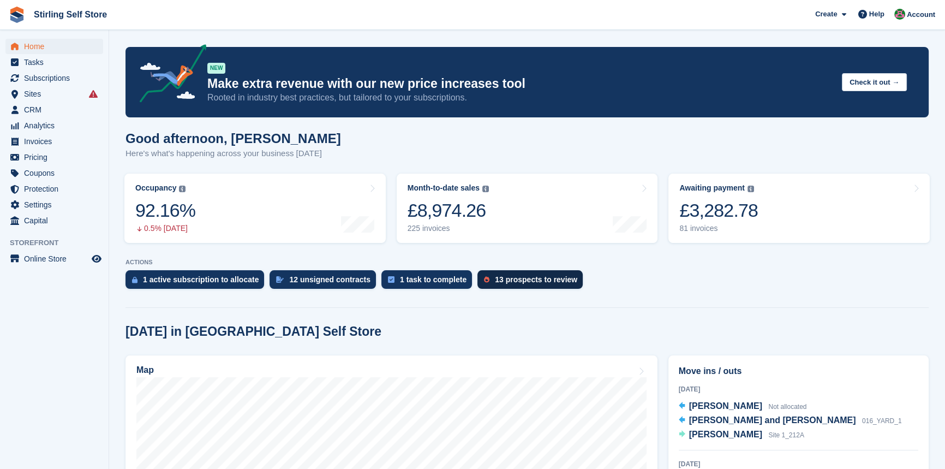
scroll to position [248, 0]
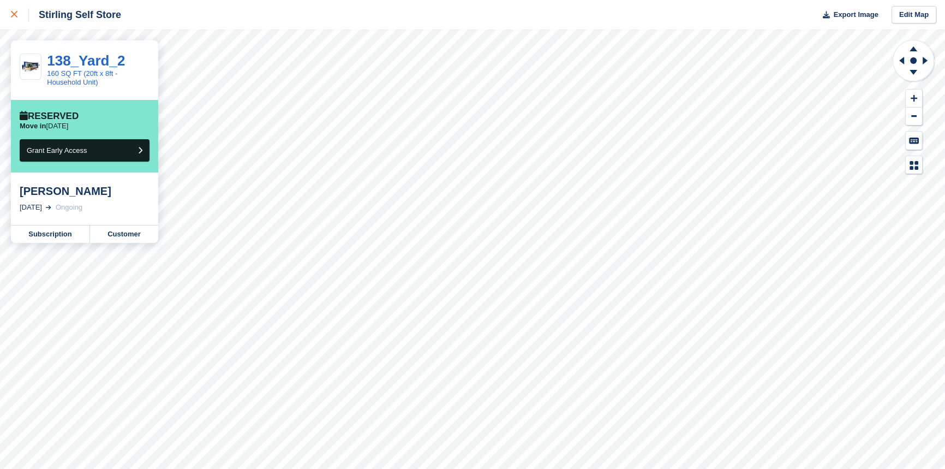
click at [12, 13] on icon at bounding box center [14, 14] width 7 height 7
